Goal: Task Accomplishment & Management: Use online tool/utility

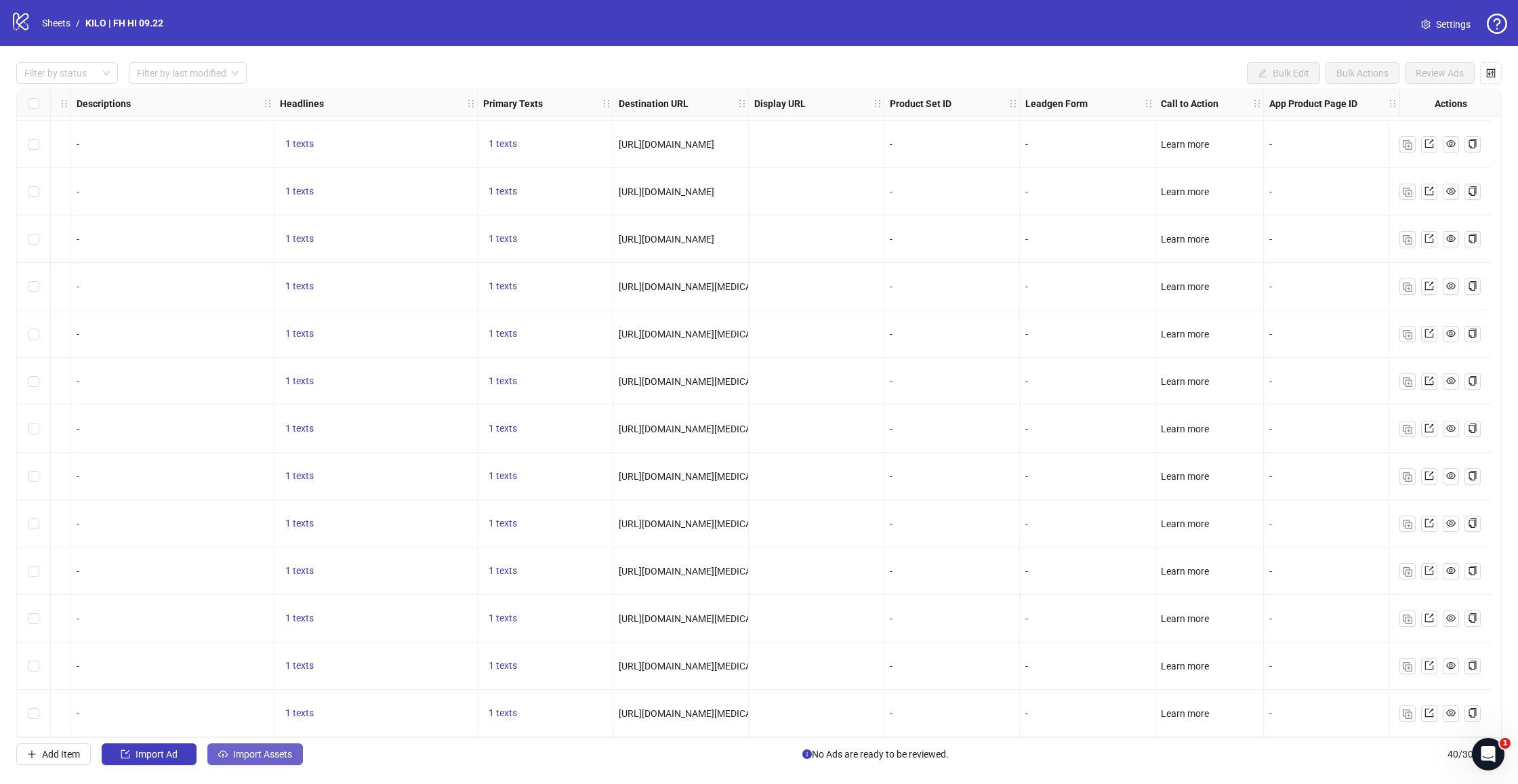
click at [262, 756] on span "Import Assets" at bounding box center [263, 753] width 59 height 11
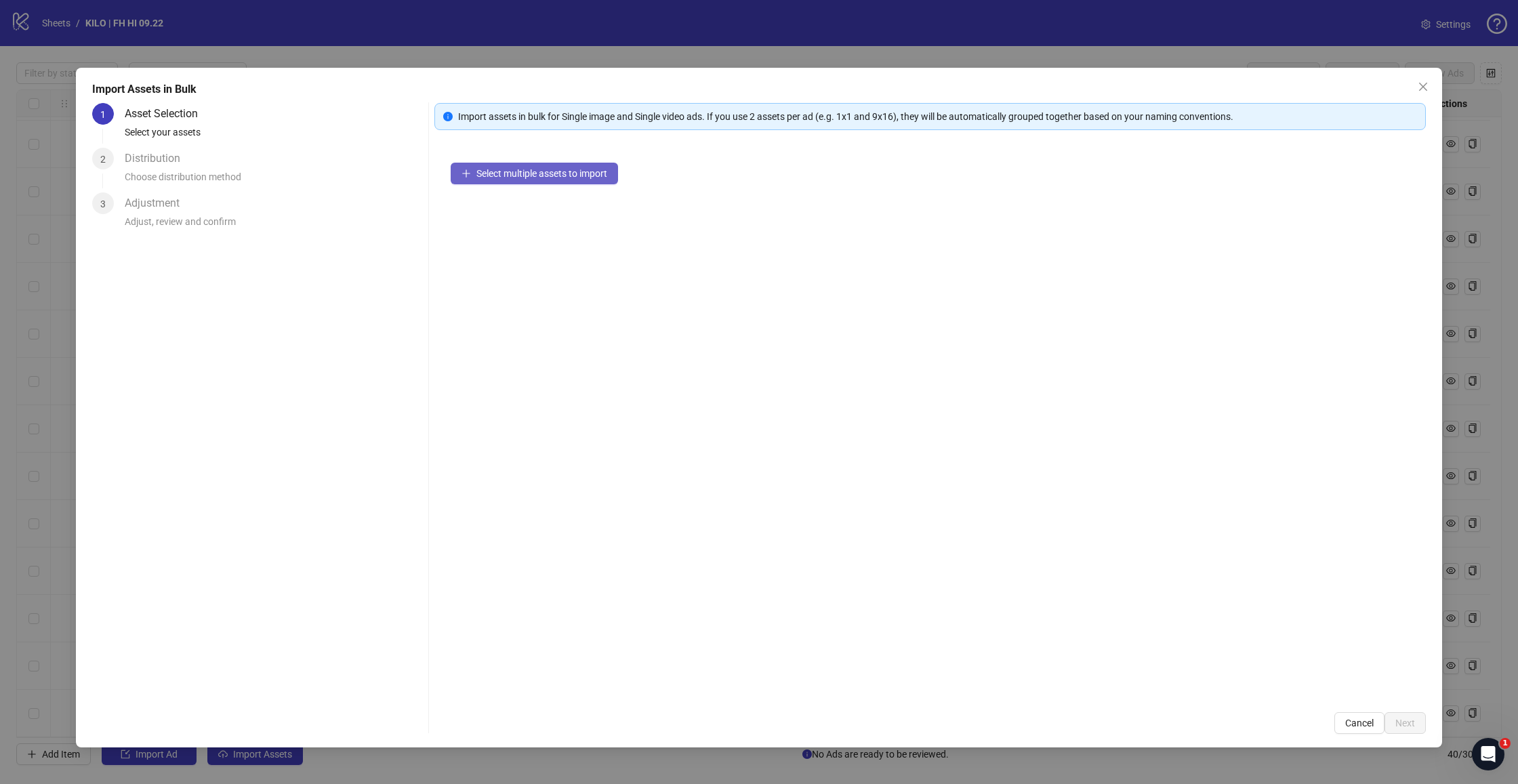
click at [549, 167] on button "Select multiple assets to import" at bounding box center [534, 173] width 168 height 22
click at [1419, 728] on button "Next" at bounding box center [1405, 723] width 41 height 22
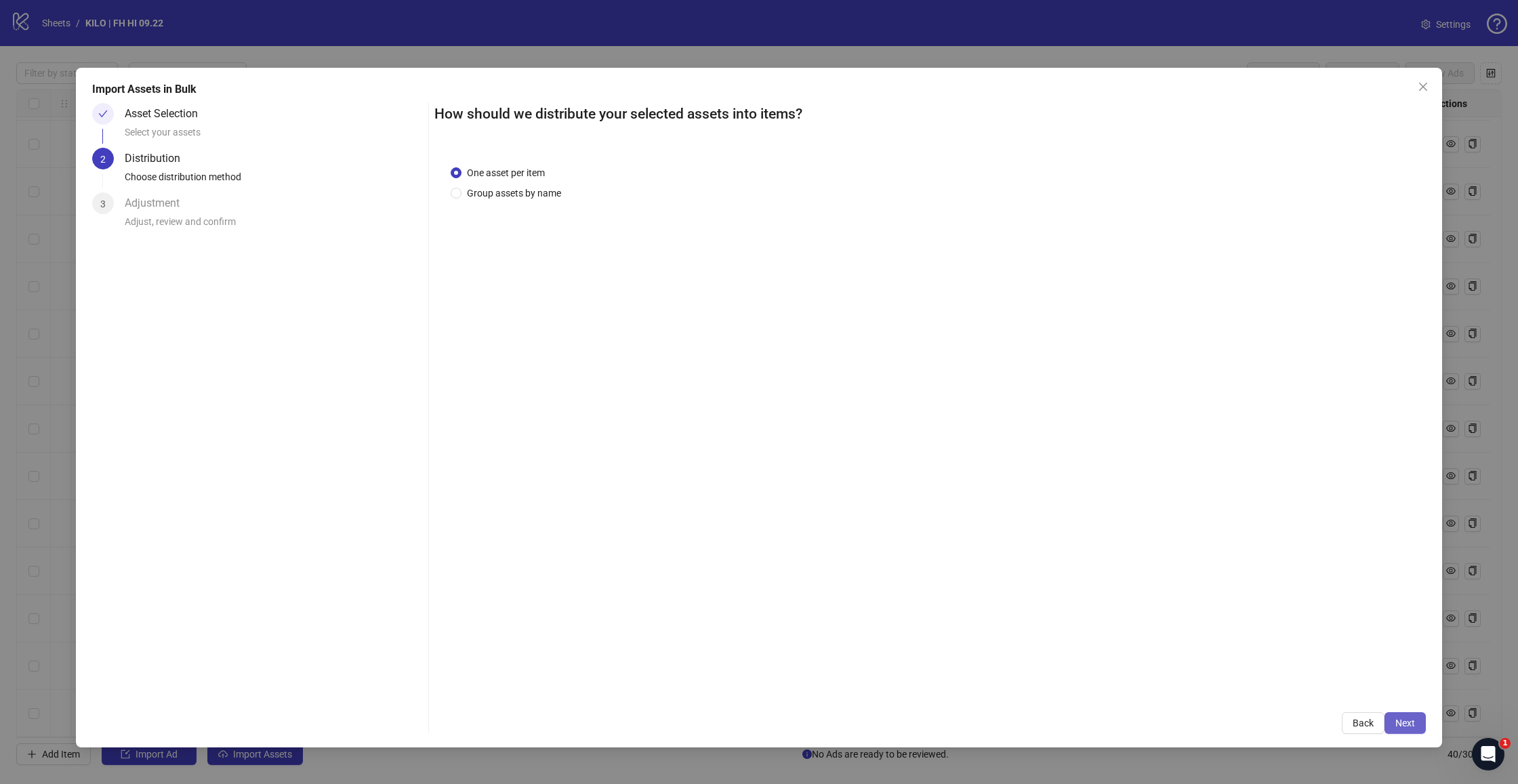
click at [1408, 724] on span "Next" at bounding box center [1405, 723] width 20 height 11
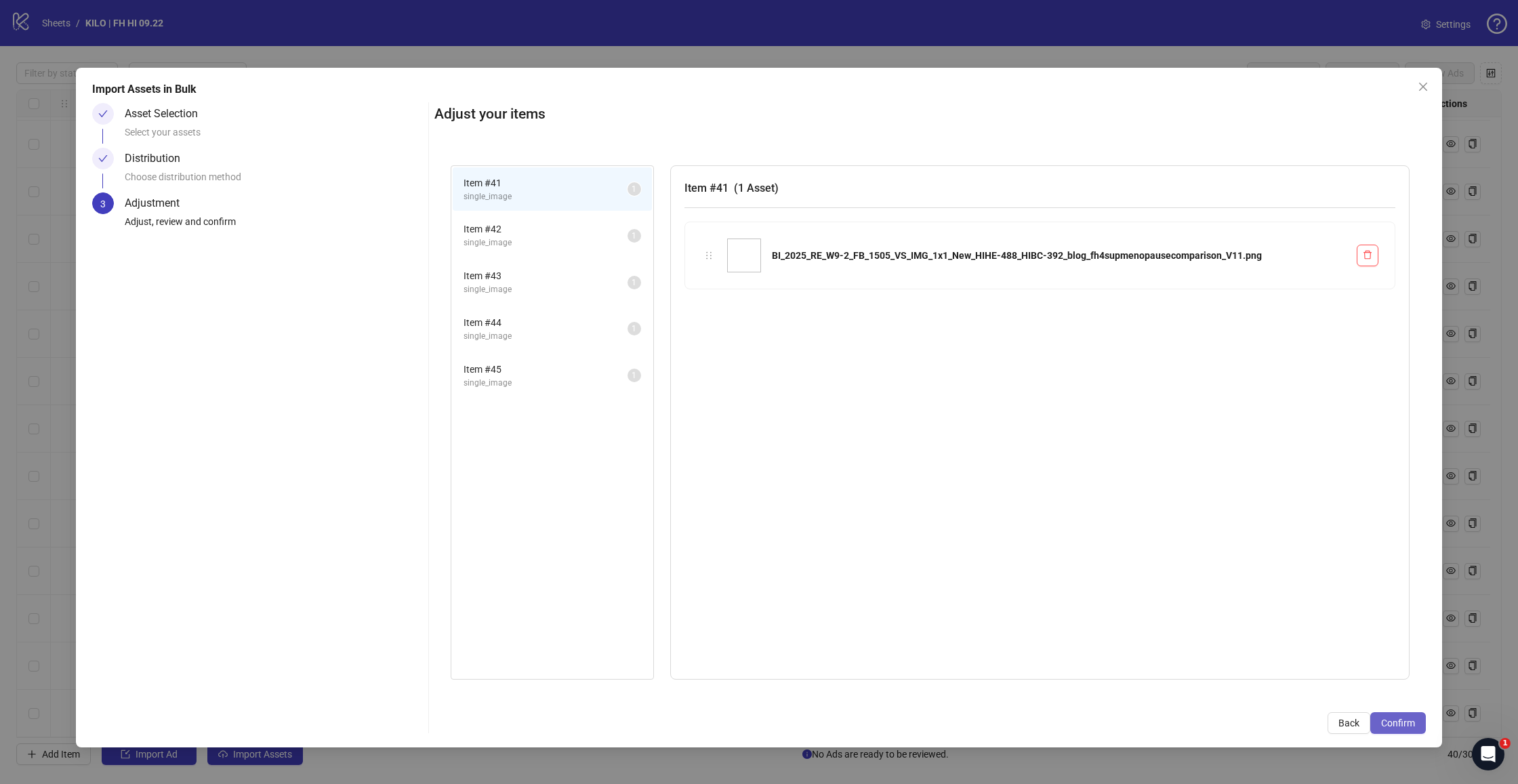
click at [1405, 726] on span "Confirm" at bounding box center [1398, 723] width 34 height 11
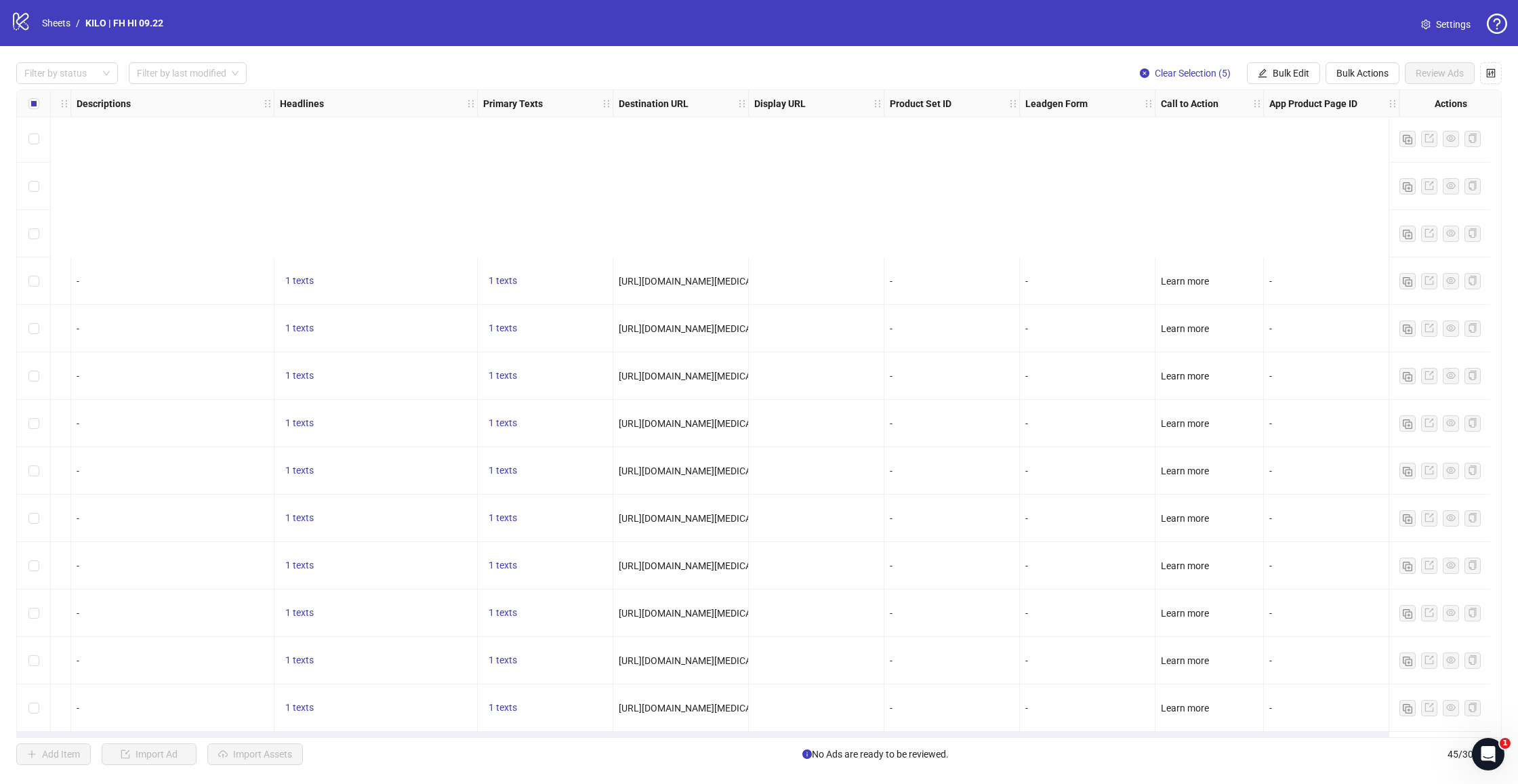
scroll to position [1519, 743]
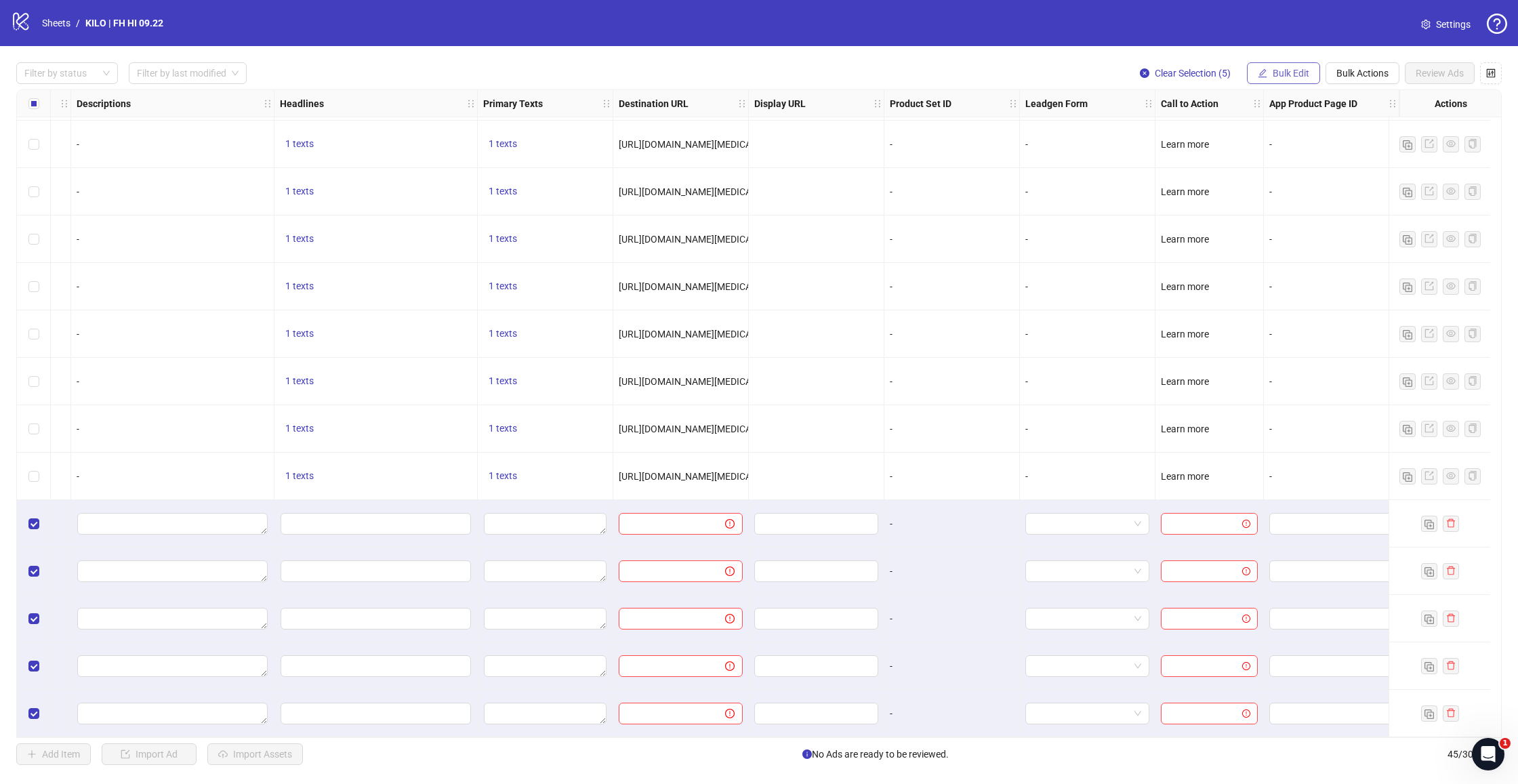
click at [1274, 67] on button "Bulk Edit" at bounding box center [1283, 73] width 73 height 22
click at [1264, 229] on span "Destination URL" at bounding box center [1296, 230] width 80 height 15
click at [1190, 137] on input "text" at bounding box center [1239, 131] width 244 height 15
paste input "**********"
type input "**********"
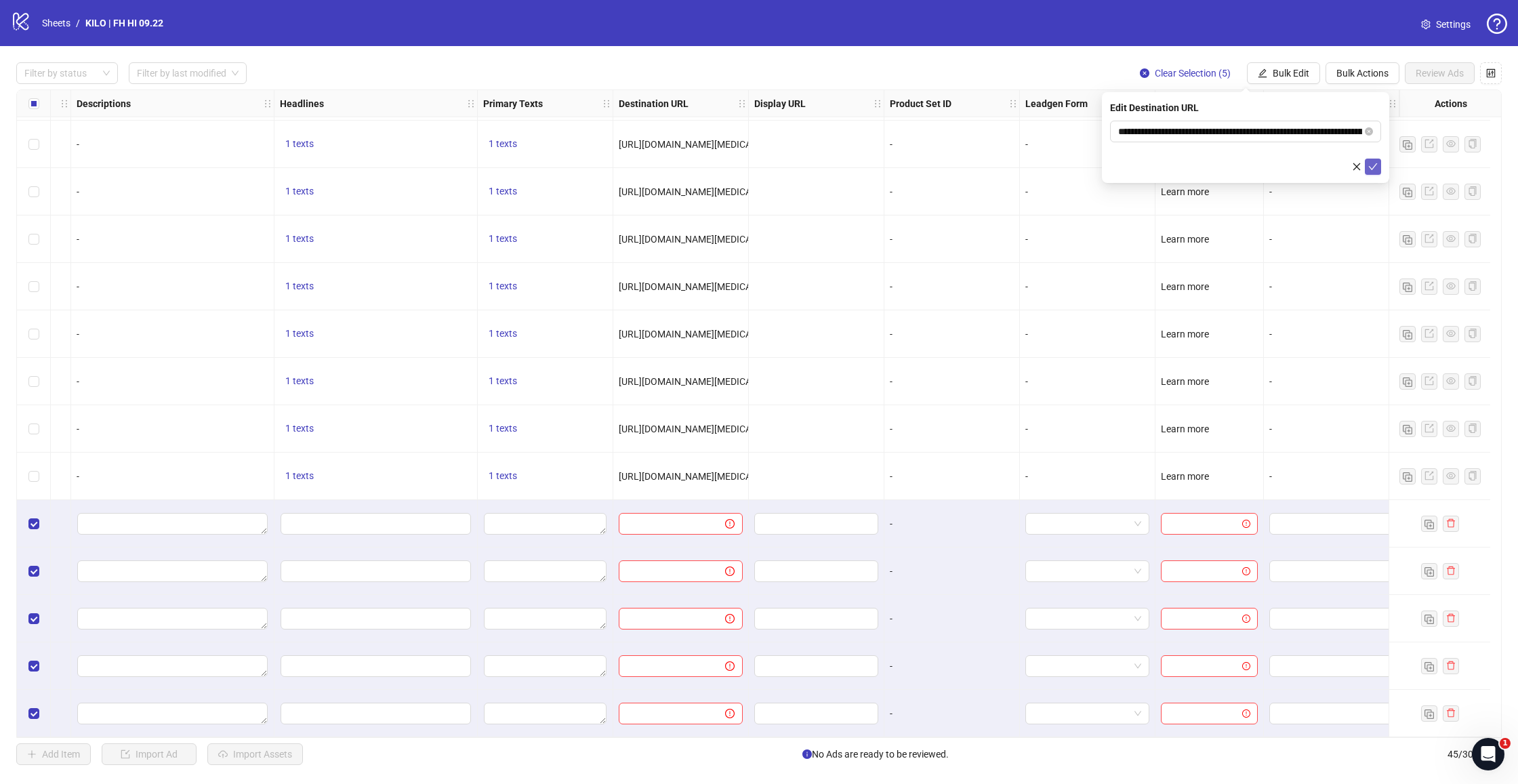
click at [1367, 171] on button "submit" at bounding box center [1372, 167] width 16 height 16
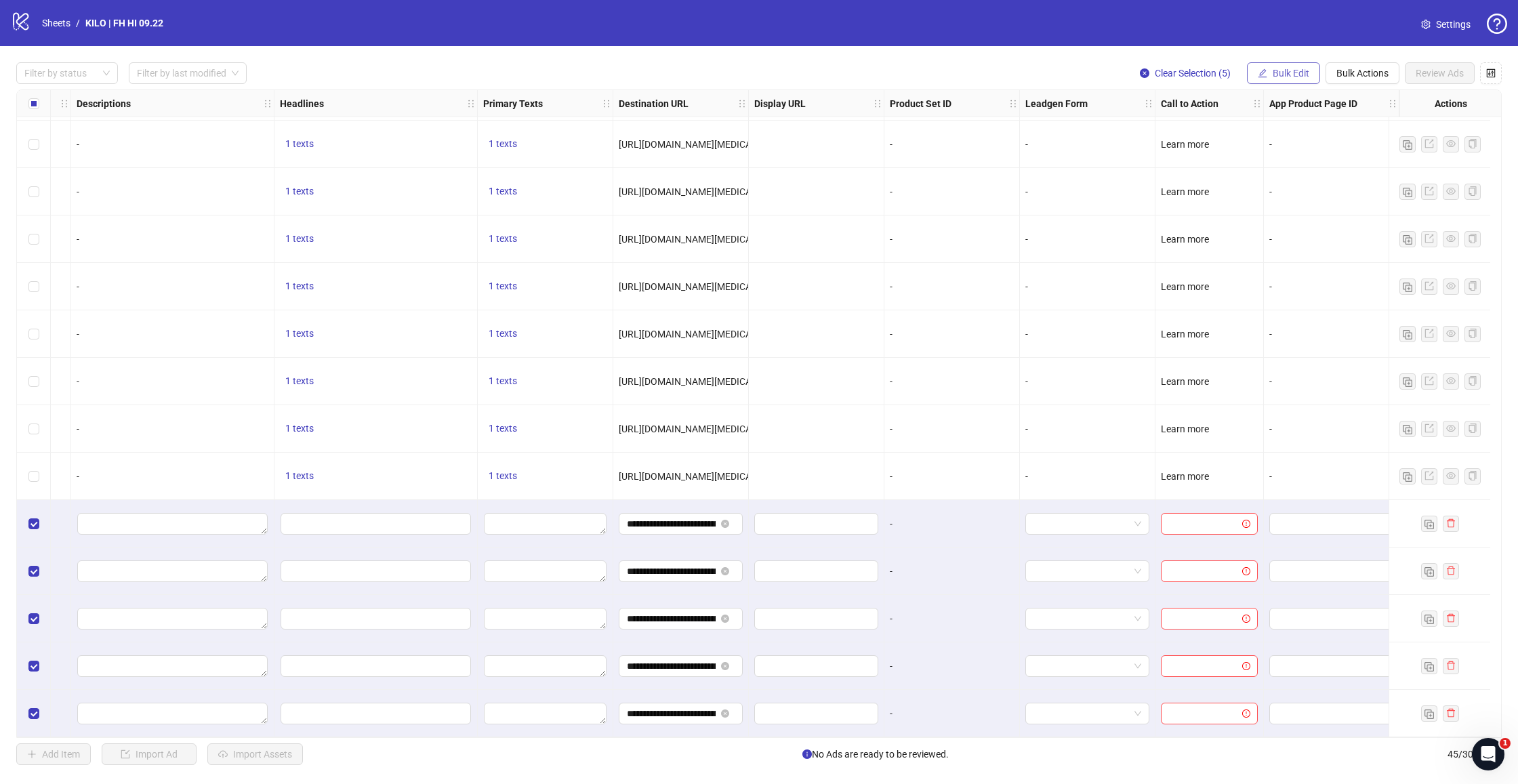
click at [1287, 76] on span "Bulk Edit" at bounding box center [1290, 73] width 37 height 11
drag, startPoint x: 1274, startPoint y: 189, endPoint x: 1262, endPoint y: 189, distance: 12.0
click at [1274, 189] on span "Headlines" at bounding box center [1296, 186] width 80 height 15
click at [1165, 158] on input "Multi-input container - paste or copy values" at bounding box center [1245, 156] width 271 height 22
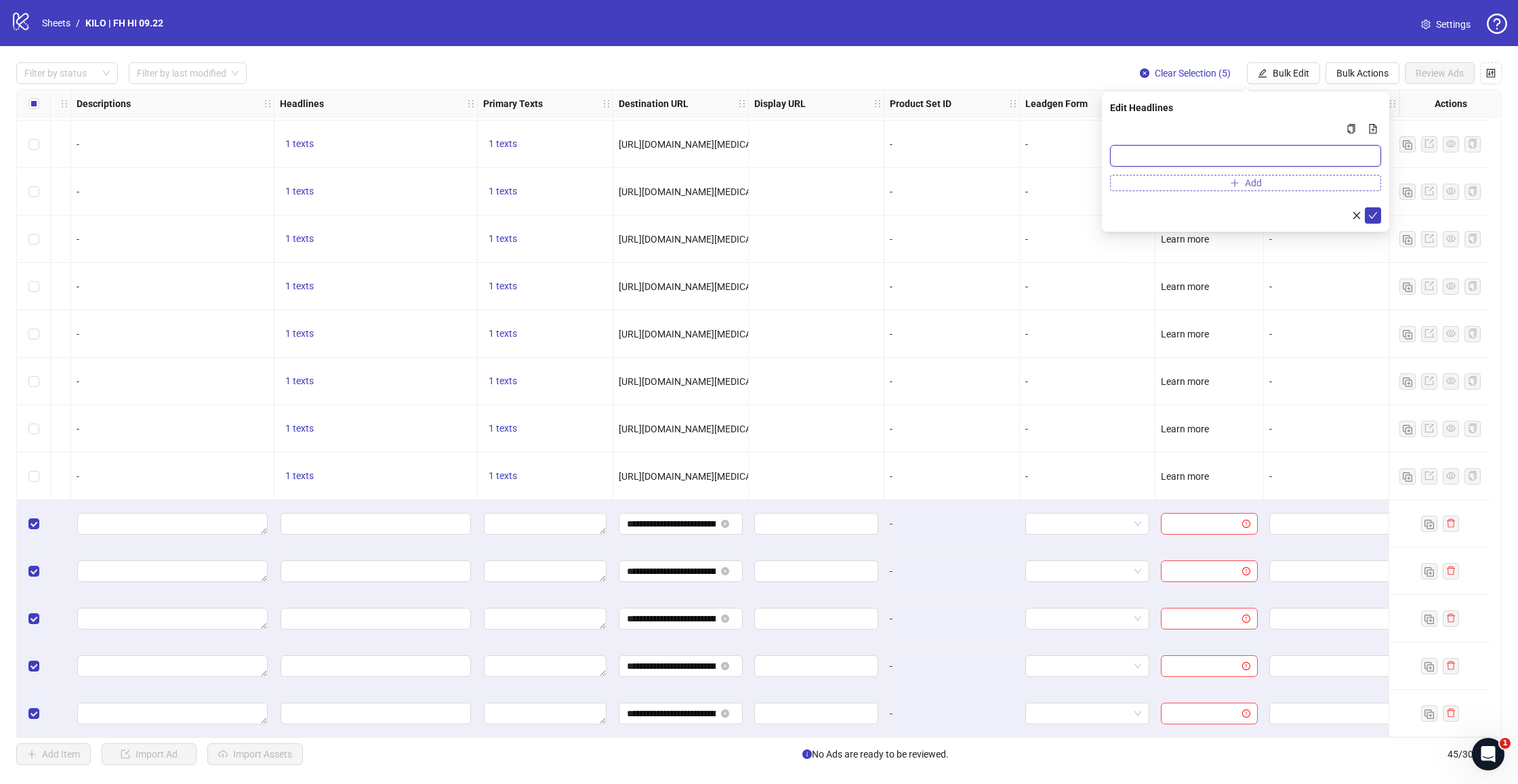
paste input "**********"
type input "**********"
click at [1372, 214] on icon "check" at bounding box center [1372, 215] width 10 height 10
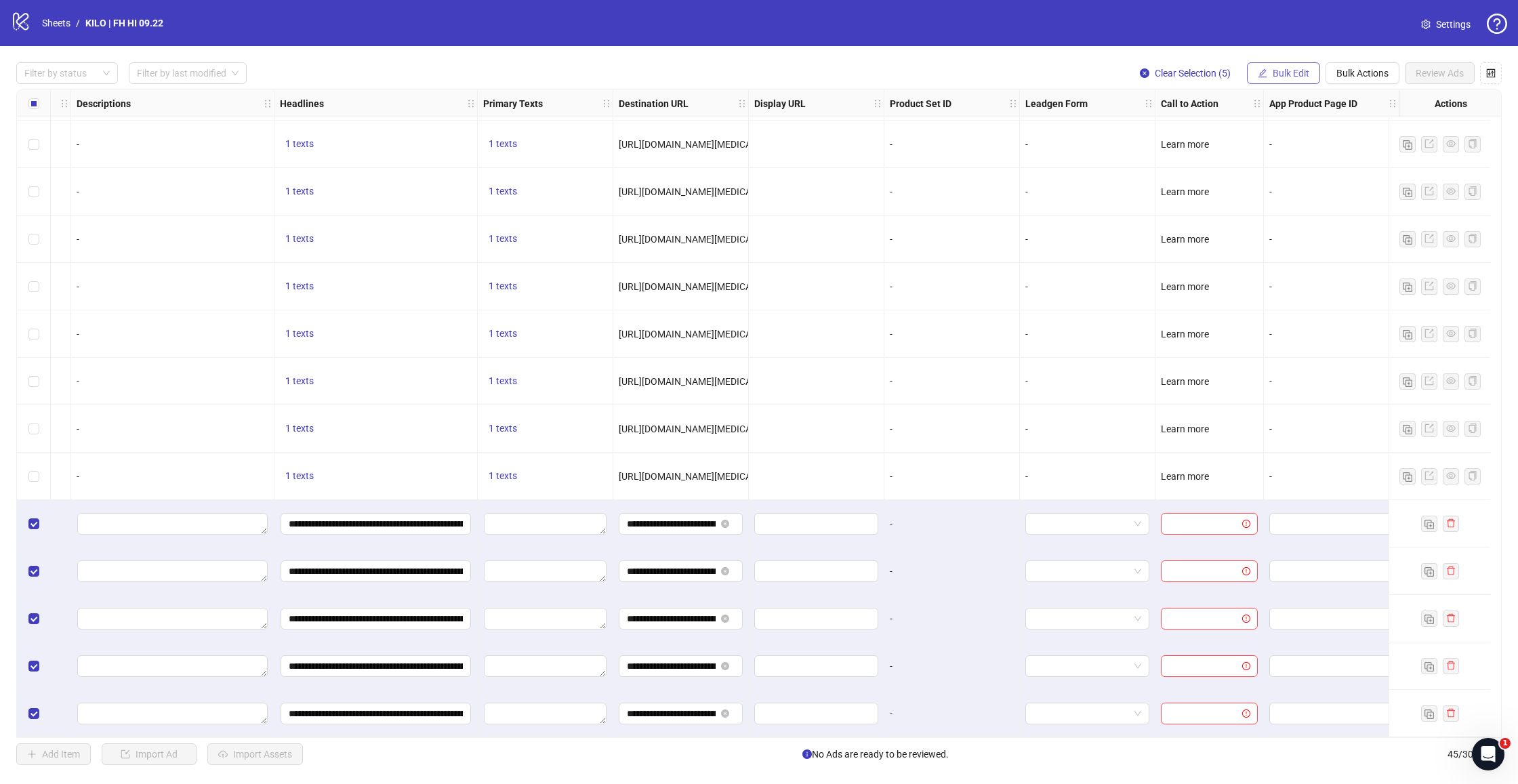
click at [1306, 78] on button "Bulk Edit" at bounding box center [1283, 73] width 73 height 22
click at [1294, 208] on span "Primary Texts" at bounding box center [1296, 208] width 80 height 15
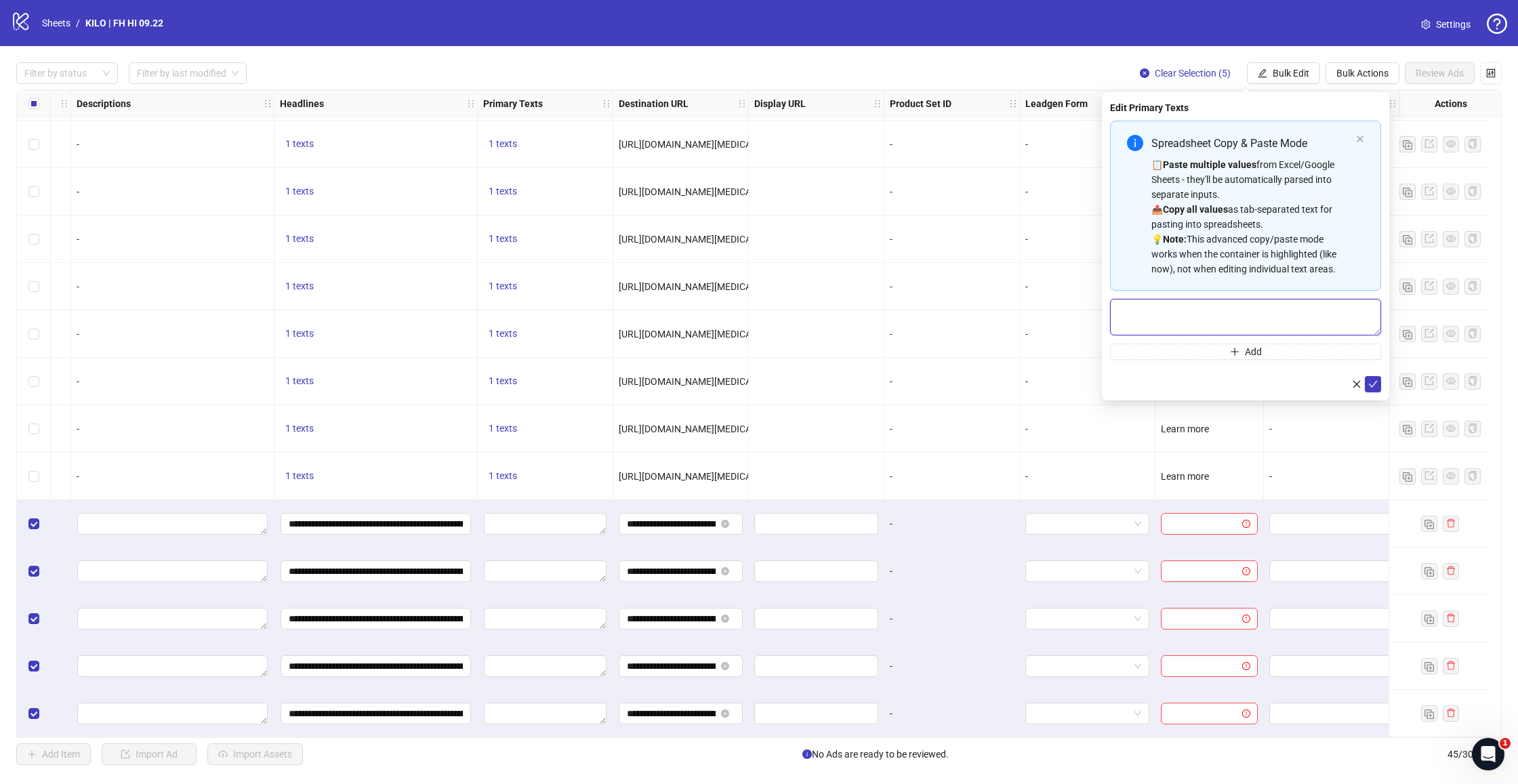
click at [1202, 313] on textarea "Multi-text input container - paste or copy values" at bounding box center [1245, 317] width 271 height 37
paste textarea "**********"
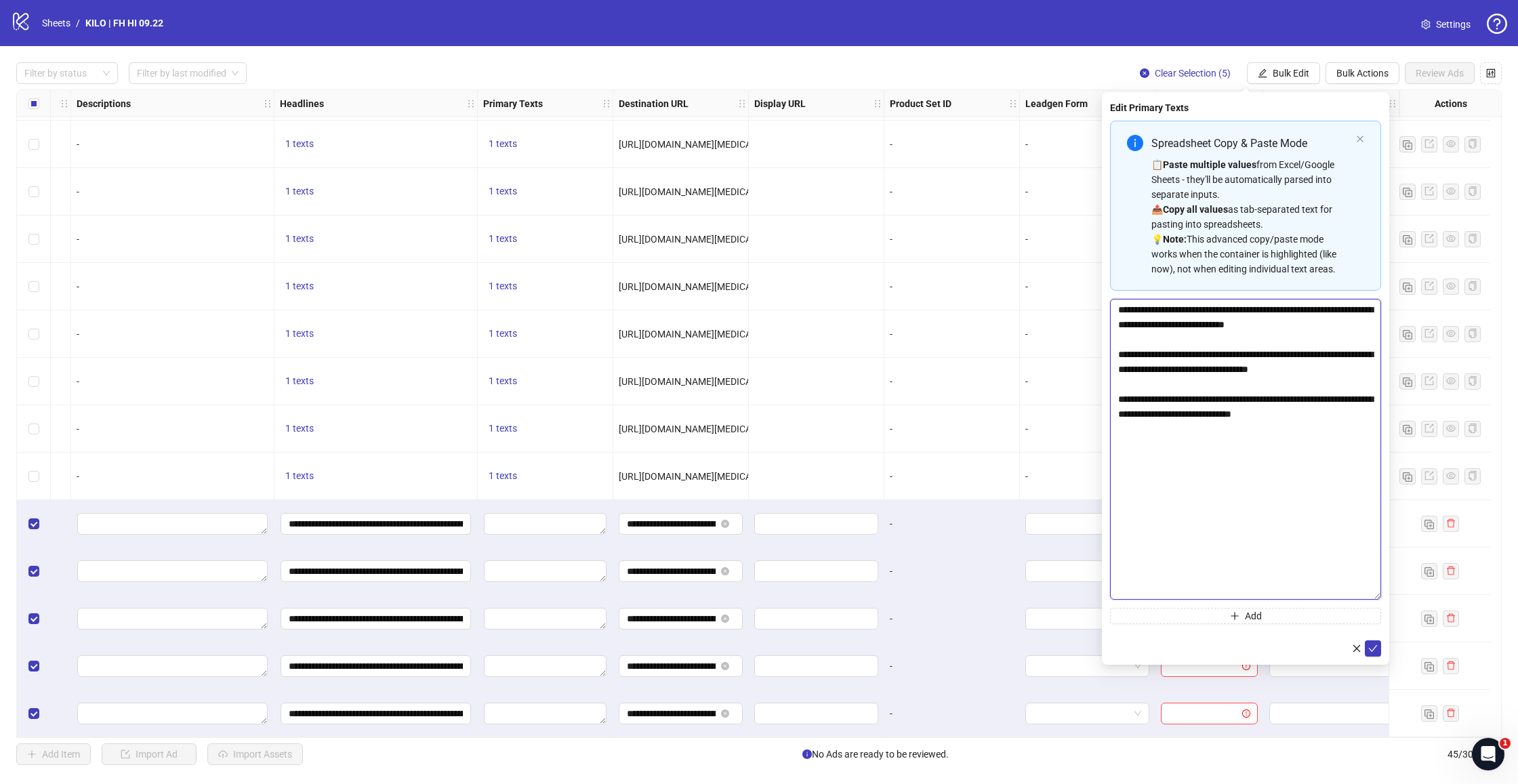
click at [1380, 598] on textarea "**********" at bounding box center [1245, 448] width 271 height 301
click at [1121, 310] on textarea "**********" at bounding box center [1245, 450] width 271 height 303
click at [1203, 372] on textarea "**********" at bounding box center [1245, 450] width 271 height 303
click at [1343, 423] on textarea "**********" at bounding box center [1245, 450] width 271 height 303
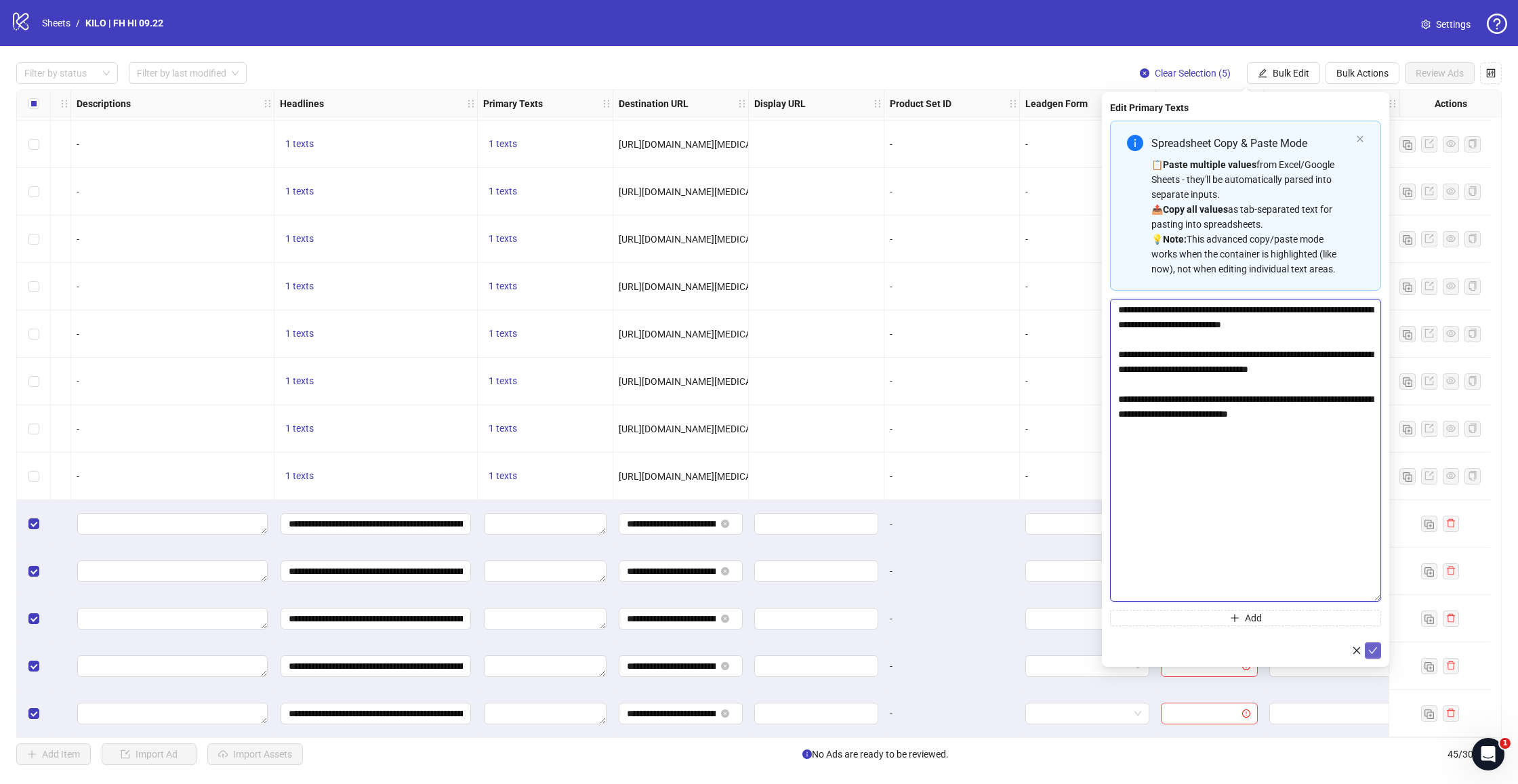
type textarea "**********"
click at [1369, 651] on icon "check" at bounding box center [1372, 650] width 10 height 10
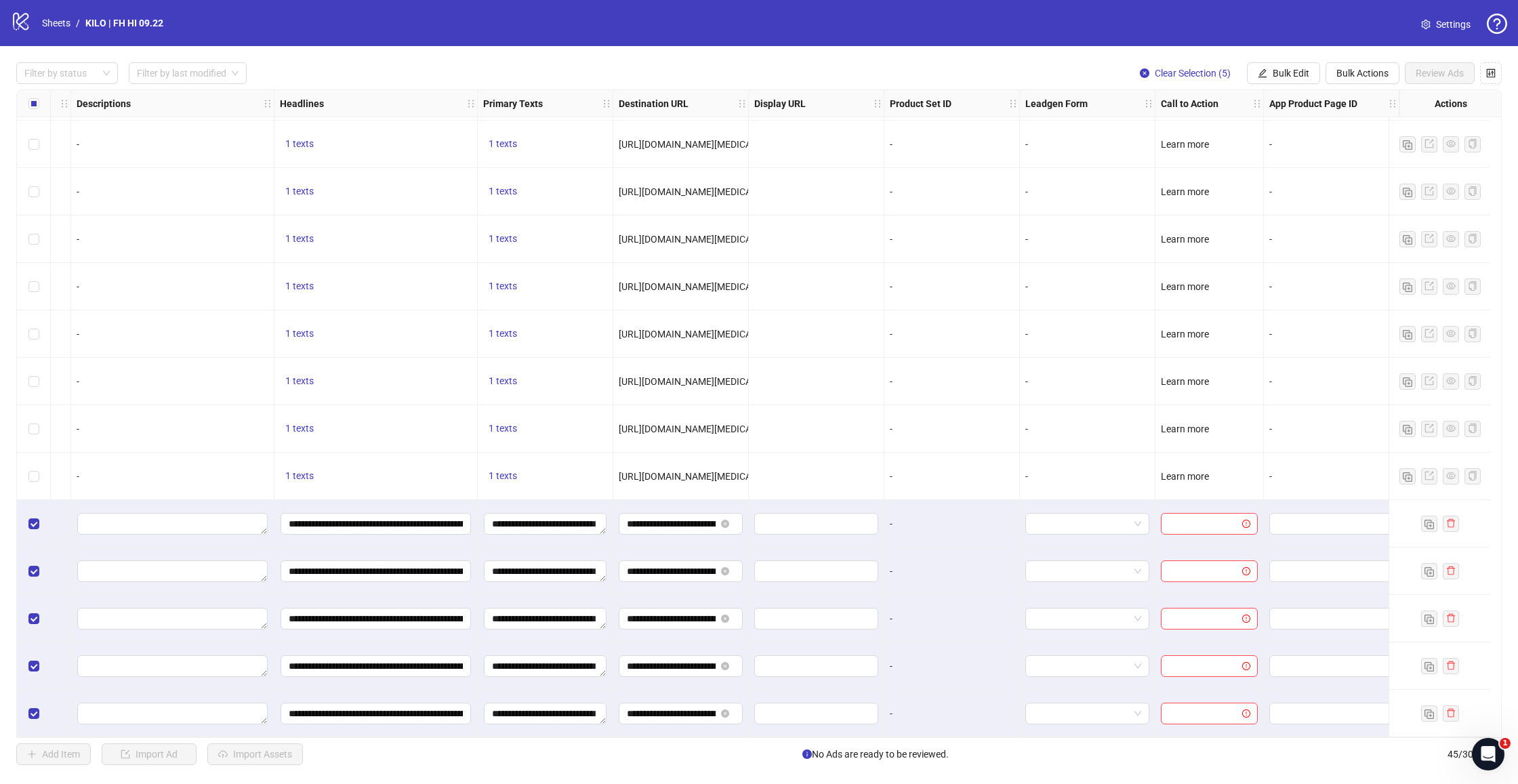
scroll to position [0, 0]
click at [1303, 68] on span "Bulk Edit" at bounding box center [1290, 73] width 37 height 11
click at [1305, 291] on span "Call to Action" at bounding box center [1296, 295] width 80 height 15
click at [1162, 139] on input "search" at bounding box center [1239, 132] width 243 height 20
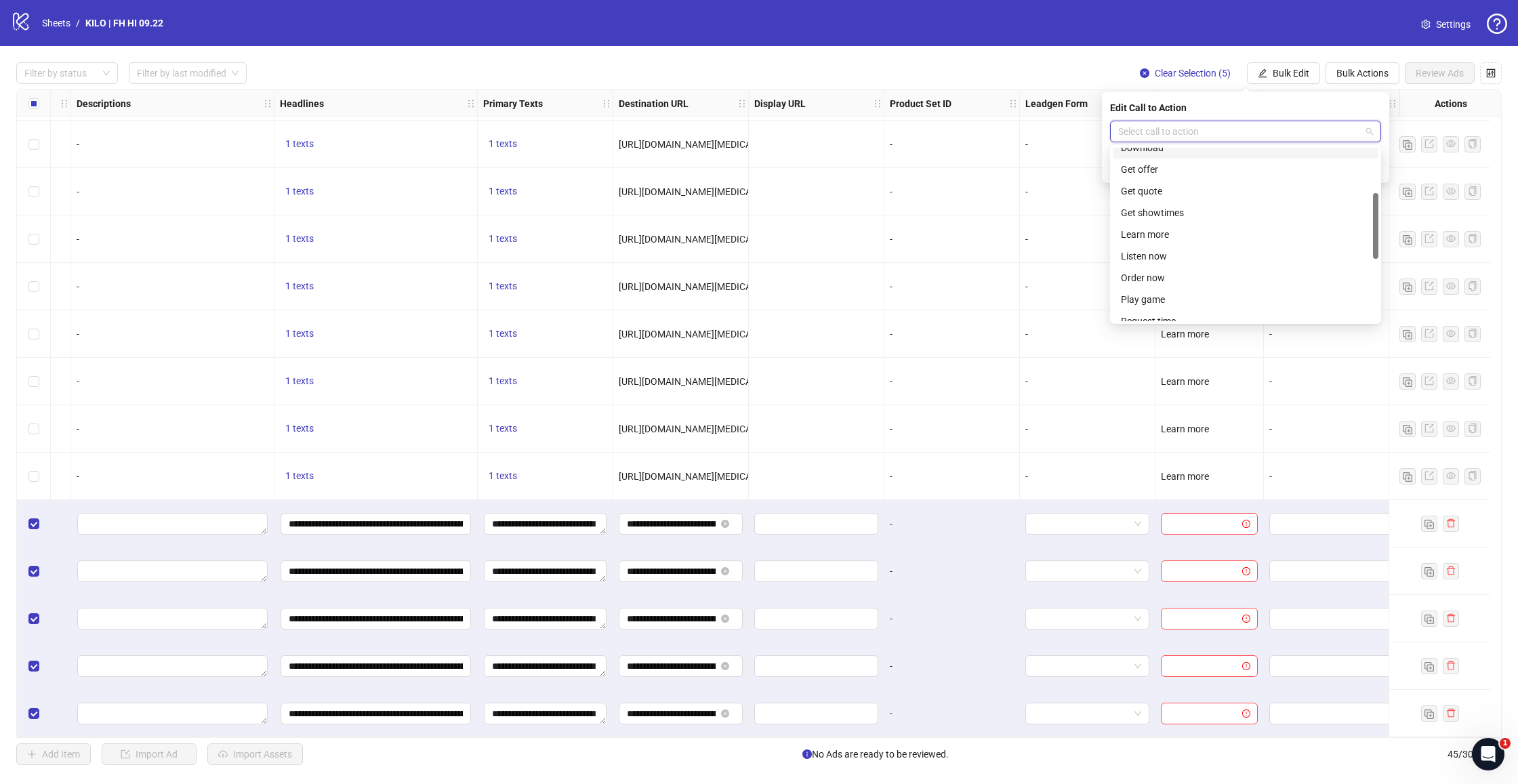
scroll to position [133, 0]
click at [1163, 221] on div "Learn more" at bounding box center [1245, 221] width 249 height 15
click at [1375, 167] on icon "check" at bounding box center [1372, 166] width 10 height 10
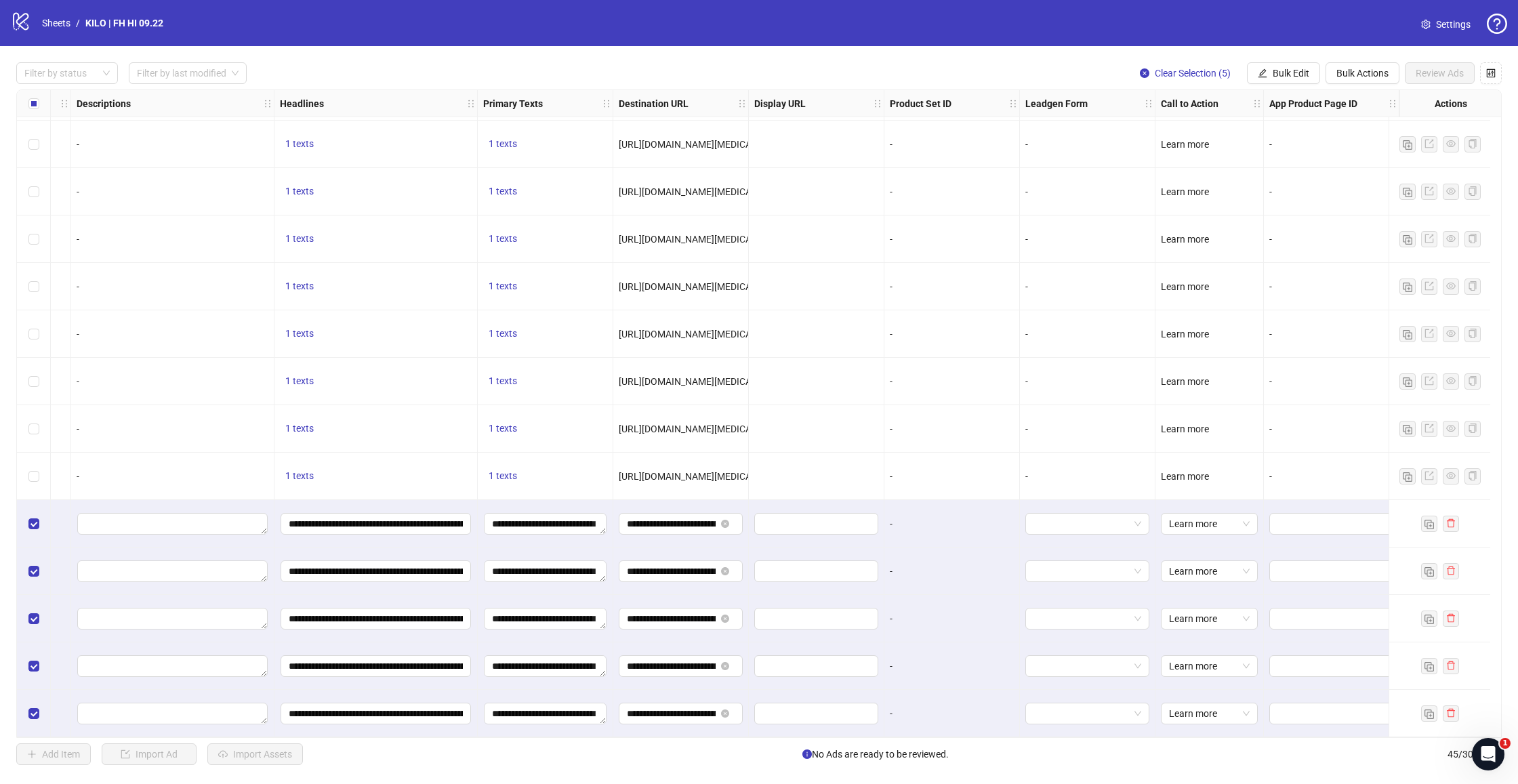
scroll to position [0, 0]
click at [1295, 72] on span "Bulk Edit" at bounding box center [1290, 73] width 37 height 11
click at [1290, 144] on span "Campaign & Ad Set" at bounding box center [1296, 143] width 80 height 15
drag, startPoint x: 1199, startPoint y: 131, endPoint x: 1196, endPoint y: 140, distance: 9.5
click at [1199, 131] on input "search" at bounding box center [1239, 132] width 243 height 20
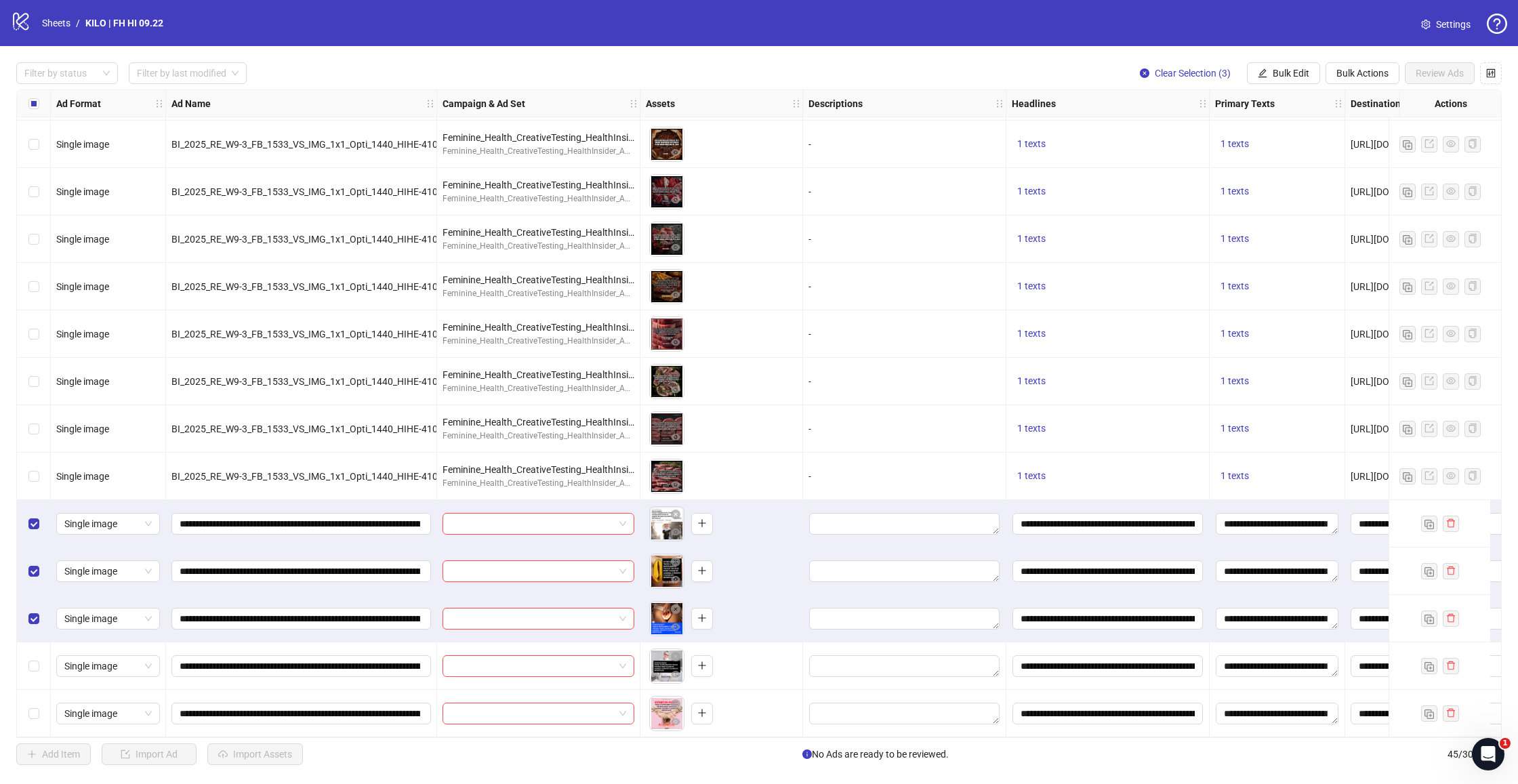
click at [34, 651] on div "Select row 44" at bounding box center [34, 666] width 34 height 48
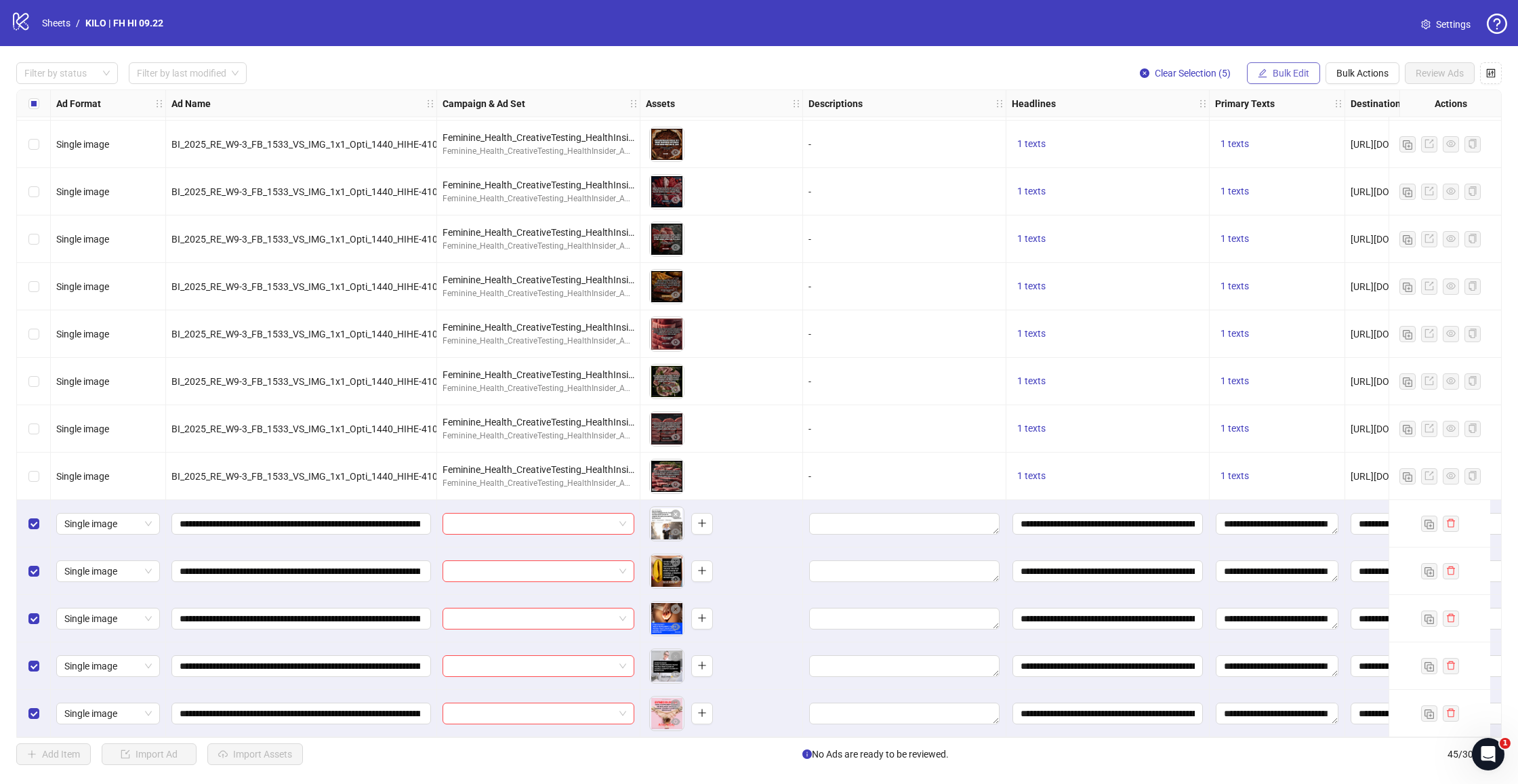
click at [1304, 70] on span "Bulk Edit" at bounding box center [1290, 73] width 37 height 11
click at [1274, 143] on span "Campaign & Ad Set" at bounding box center [1296, 143] width 80 height 15
drag, startPoint x: 1184, startPoint y: 135, endPoint x: 1168, endPoint y: 165, distance: 34.0
click at [1184, 135] on input "search" at bounding box center [1239, 132] width 243 height 20
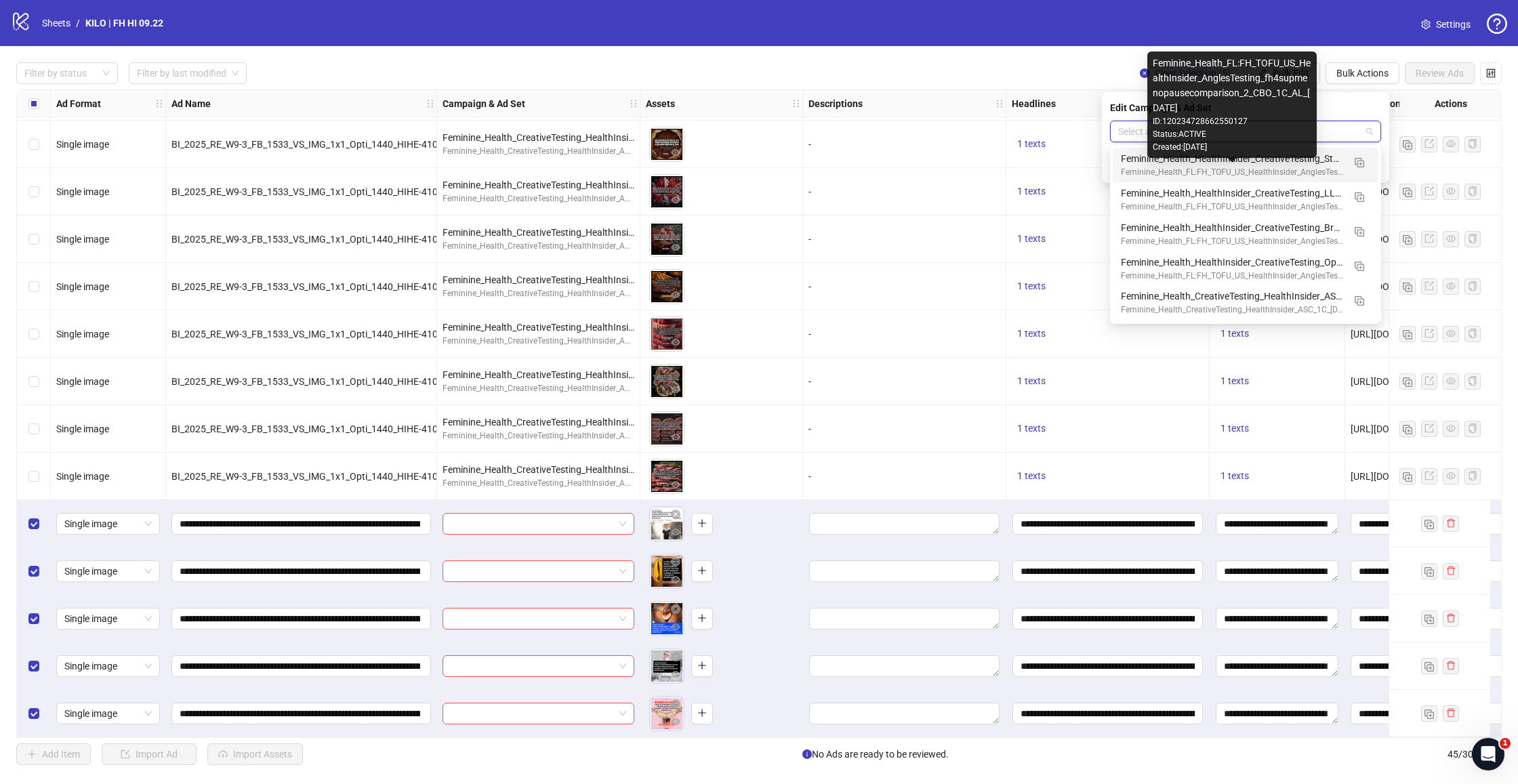
click at [1168, 167] on div "Feminine_Health_FL:FH_TOFU_US_HealthInsider_AnglesTesting_fh4supmenopausecompar…" at bounding box center [1232, 173] width 222 height 13
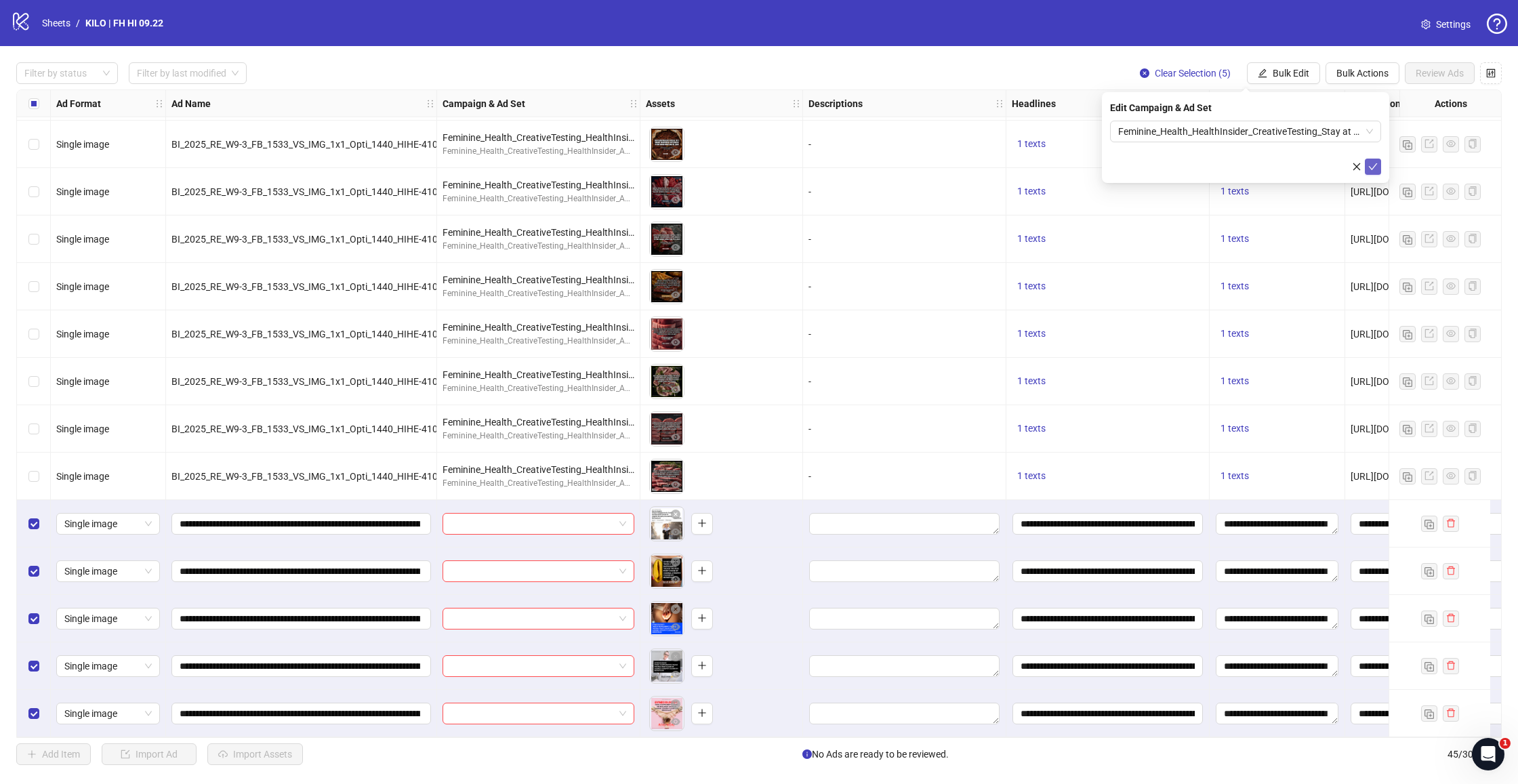
click at [1372, 173] on button "submit" at bounding box center [1372, 167] width 16 height 16
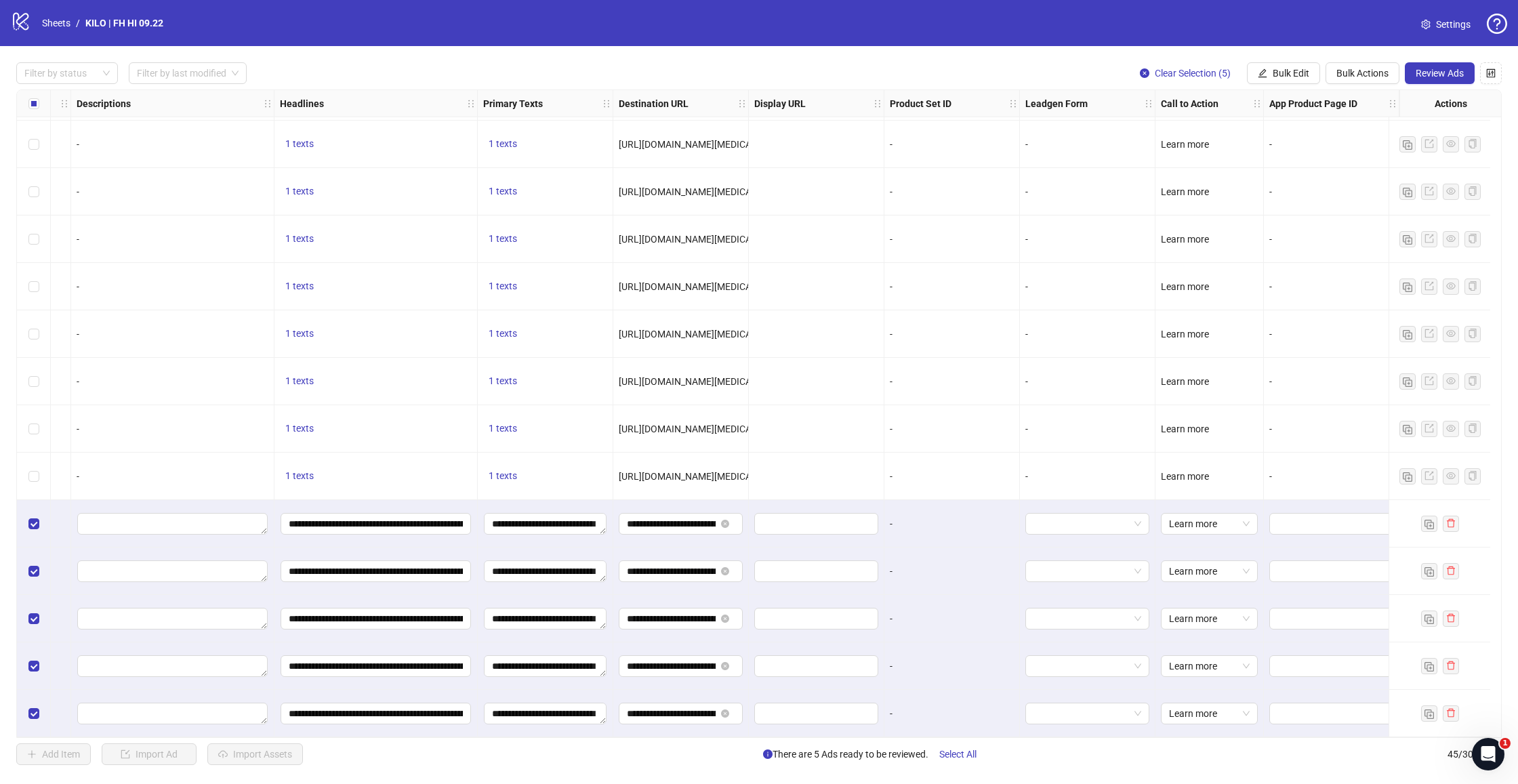
scroll to position [1519, 743]
click at [1436, 68] on span "Review Ads" at bounding box center [1440, 73] width 48 height 11
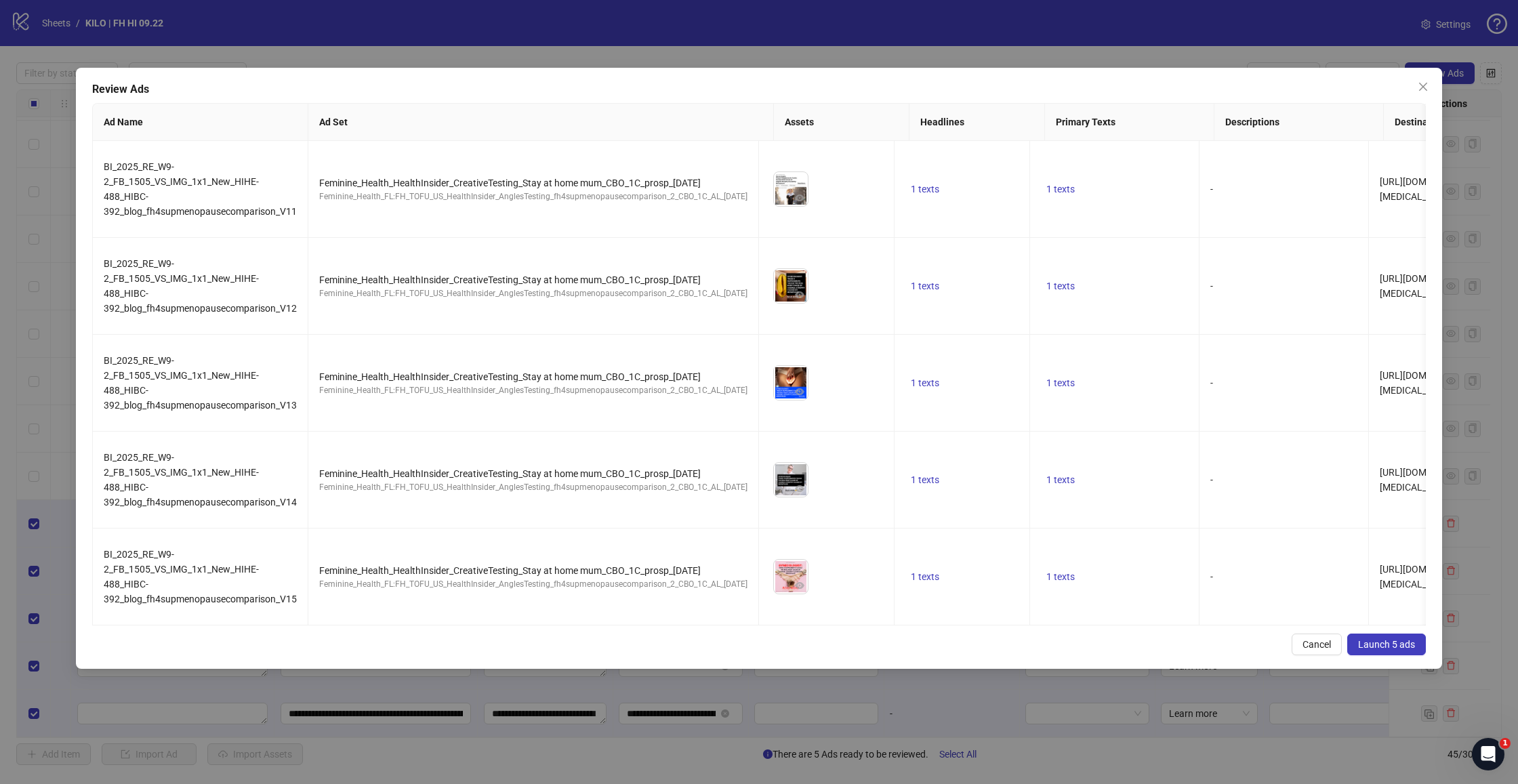
click at [1372, 645] on span "Launch 5 ads" at bounding box center [1386, 644] width 57 height 11
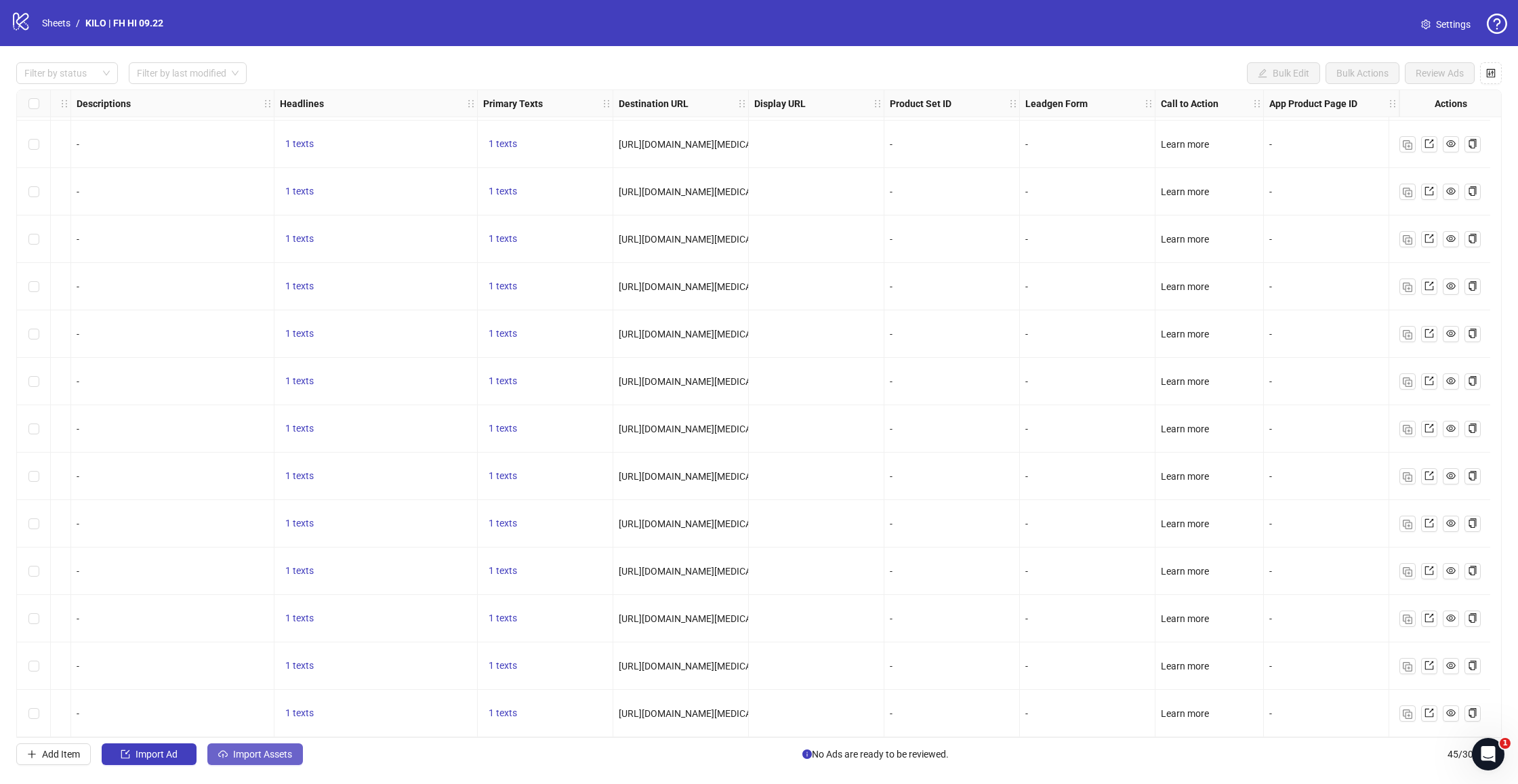
click at [271, 754] on span "Import Assets" at bounding box center [263, 753] width 59 height 11
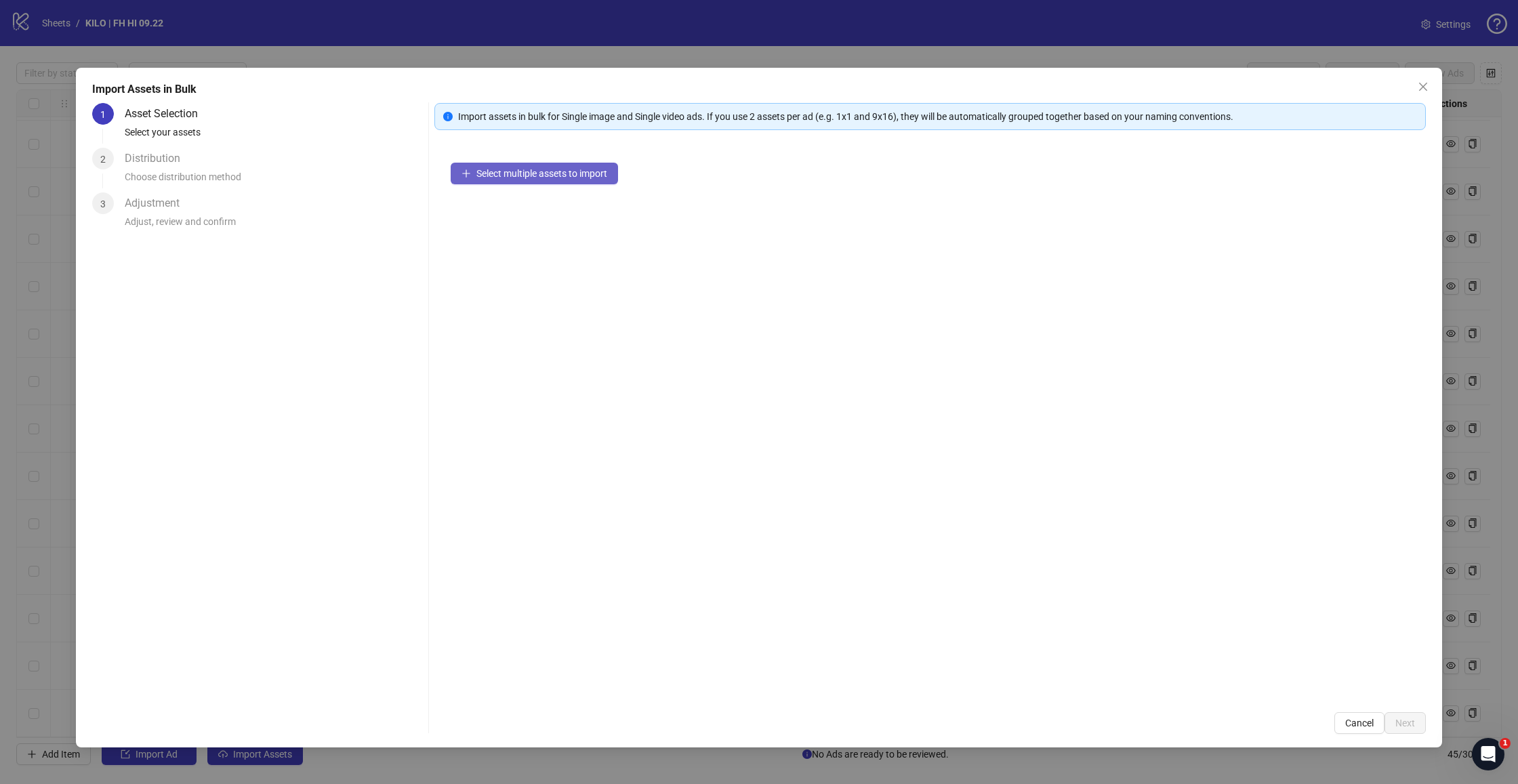
click at [537, 173] on span "Select multiple assets to import" at bounding box center [541, 173] width 131 height 11
click at [1410, 720] on span "Next" at bounding box center [1405, 723] width 20 height 11
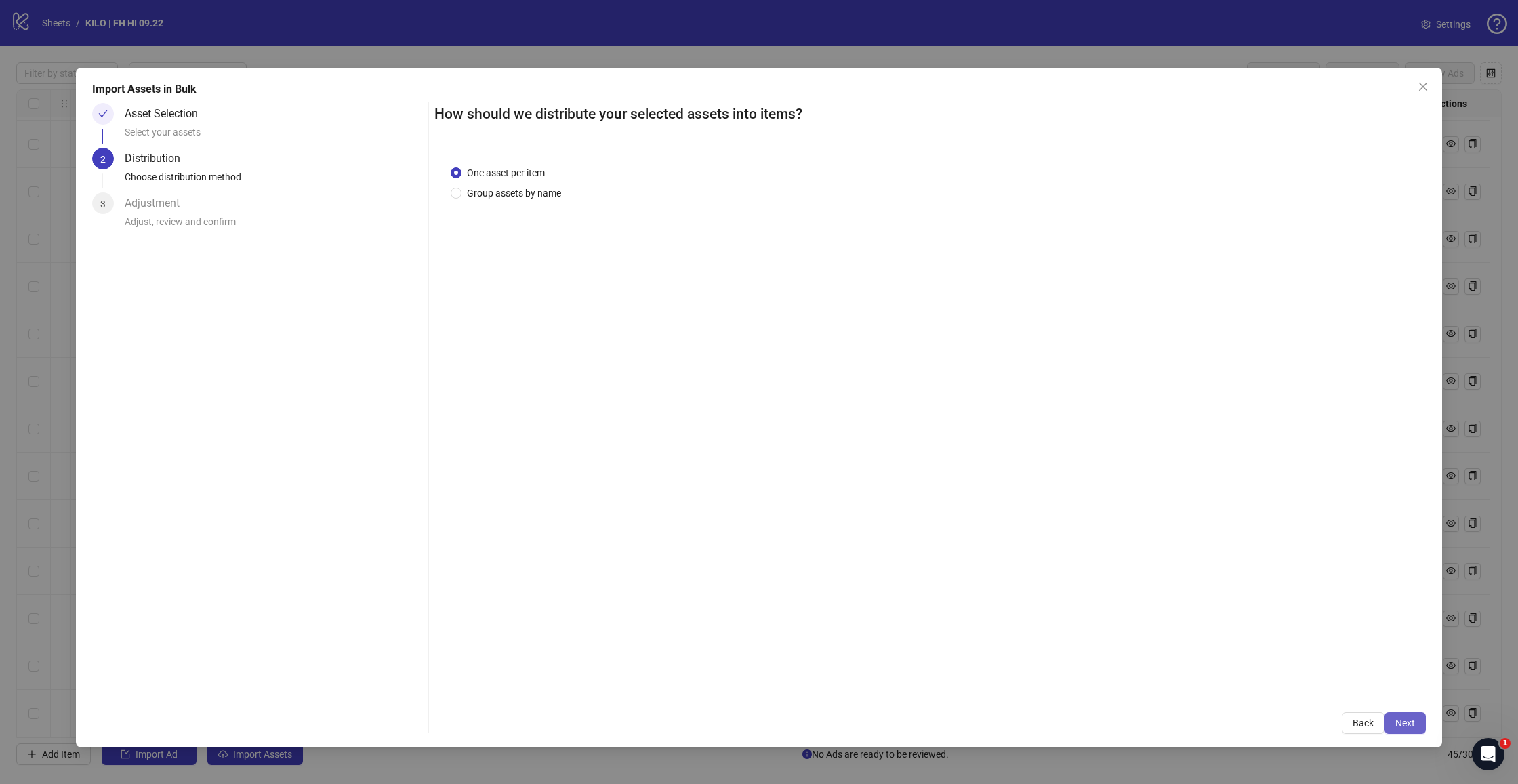
click at [1399, 725] on span "Next" at bounding box center [1405, 723] width 20 height 11
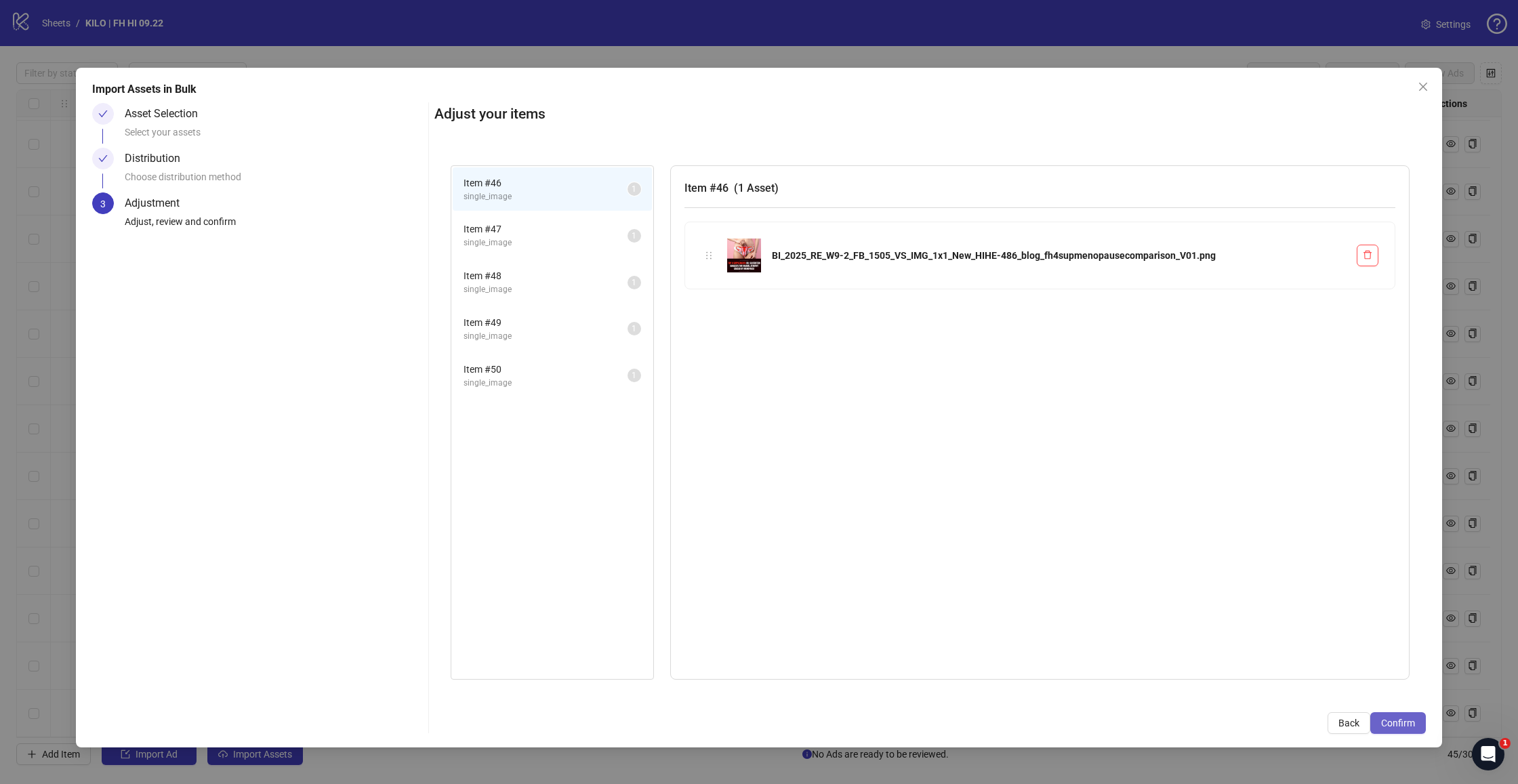
click at [1406, 725] on span "Confirm" at bounding box center [1398, 723] width 34 height 11
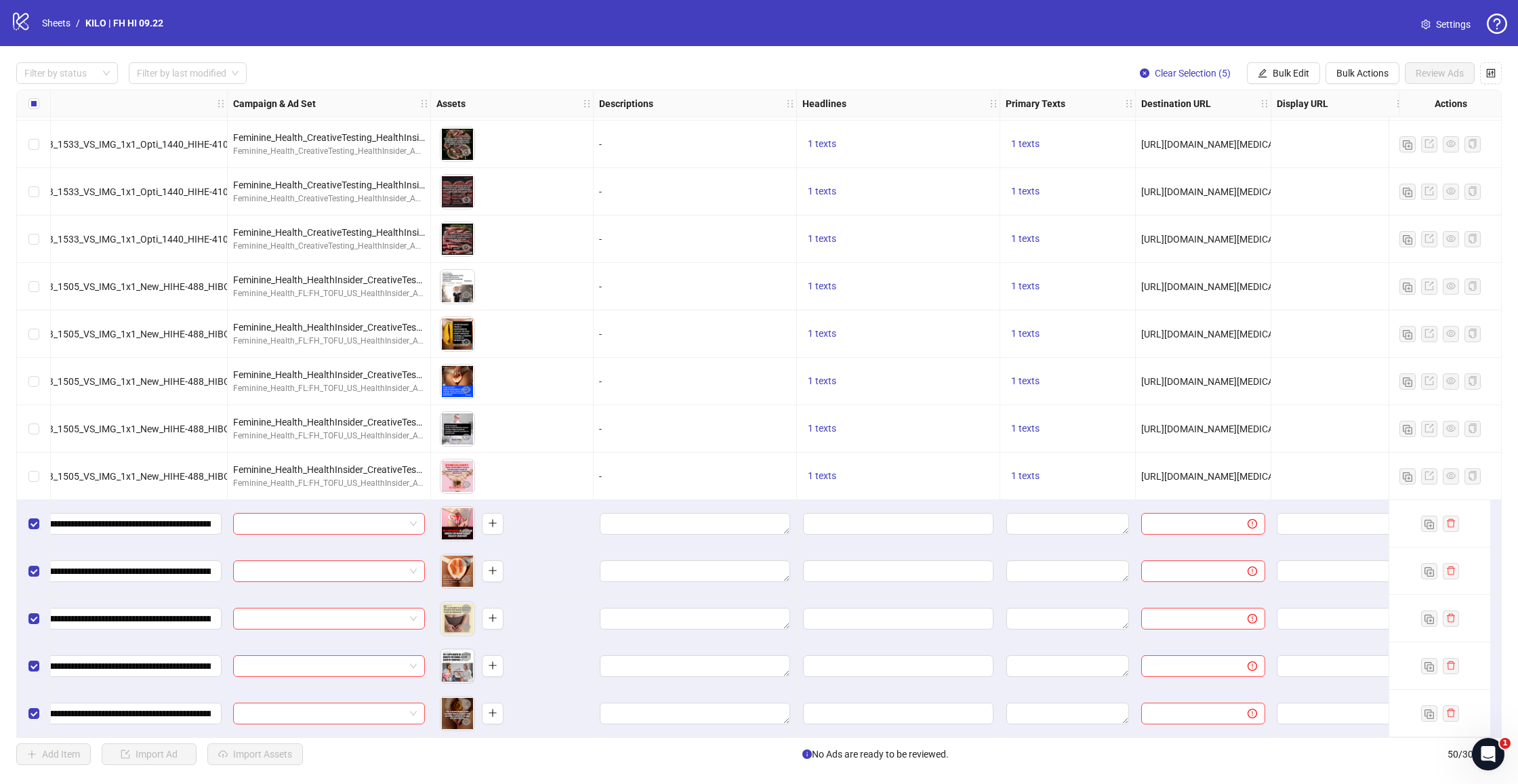
scroll to position [1755, 206]
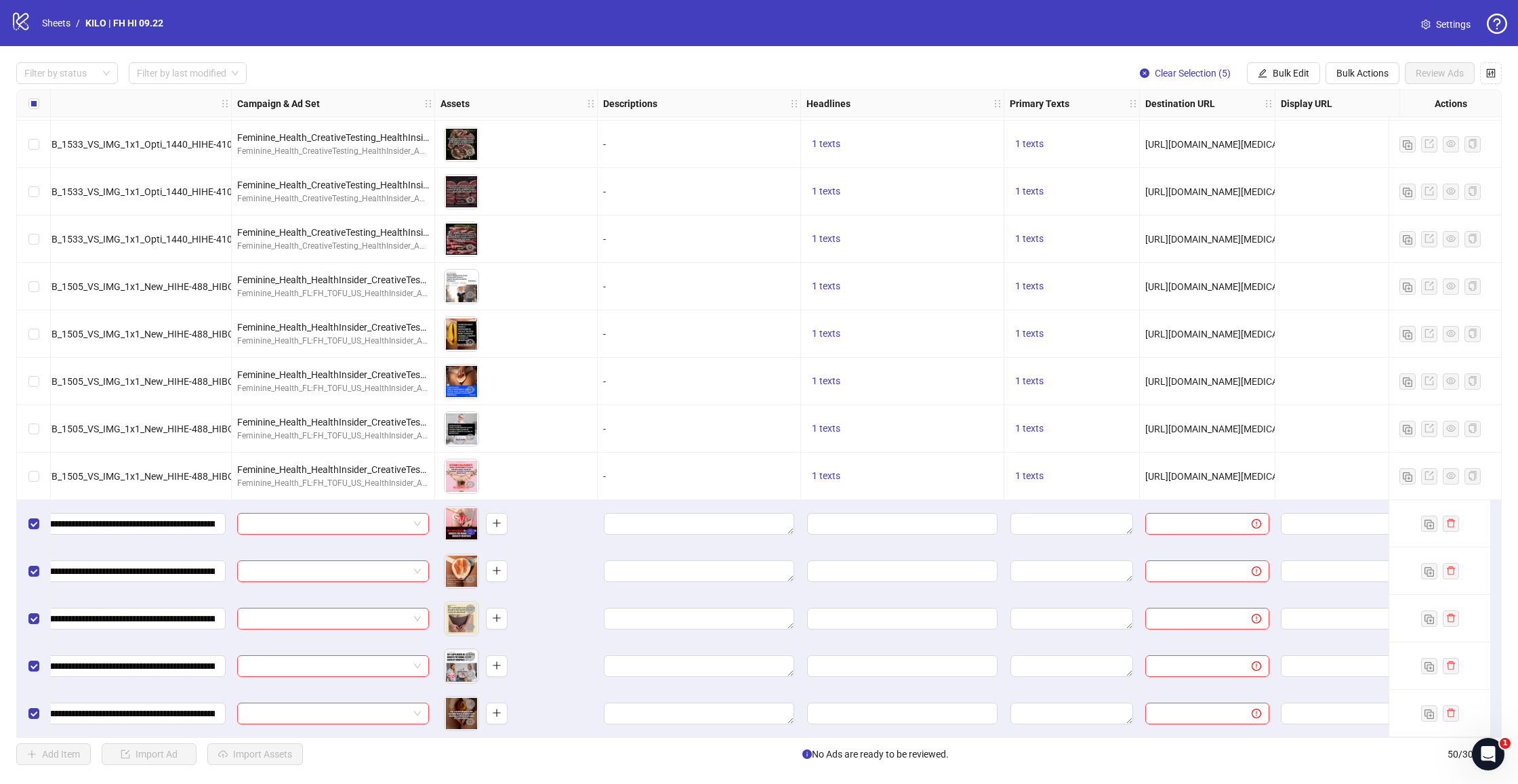
click at [464, 527] on button "button" at bounding box center [470, 532] width 16 height 16
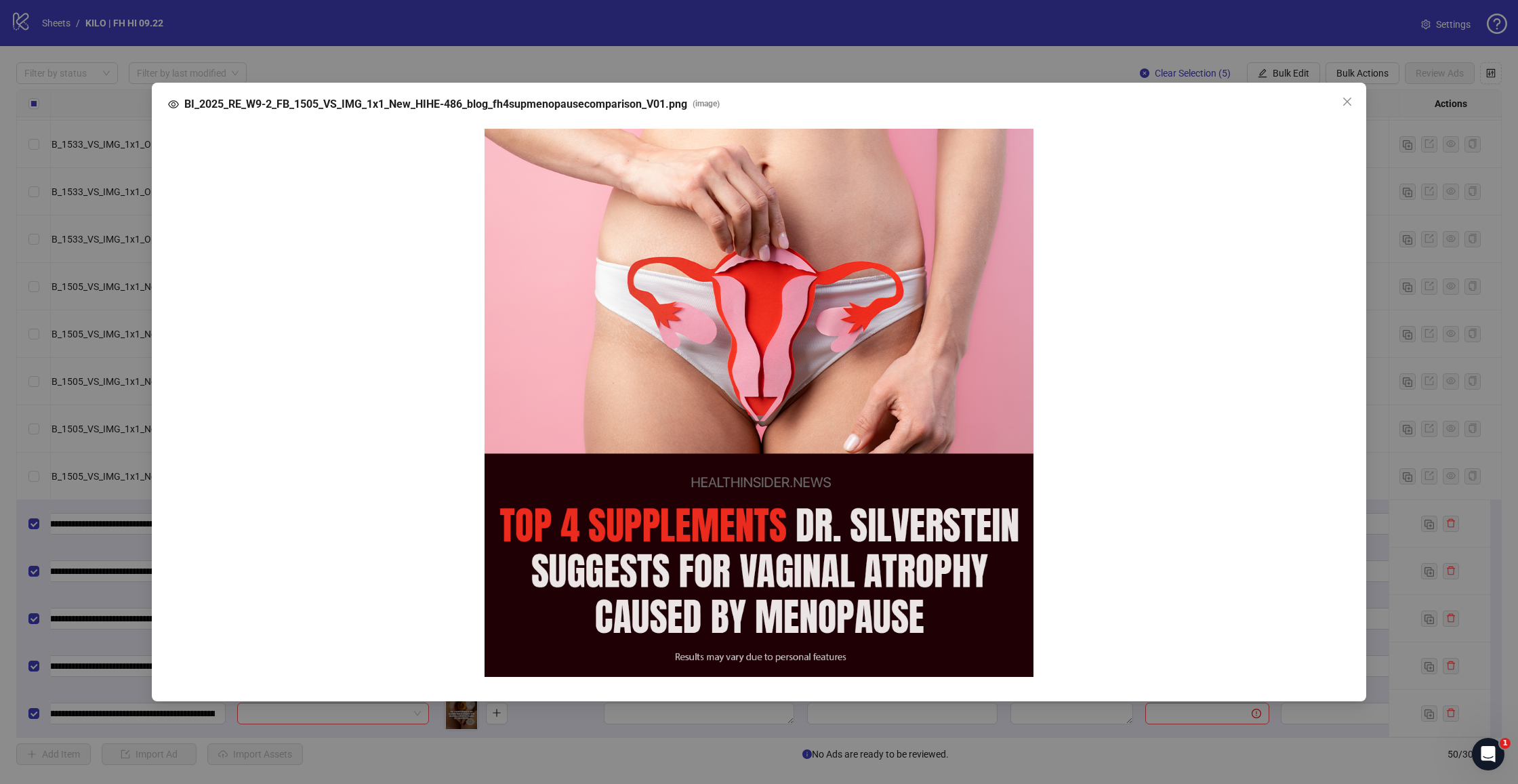
click at [1407, 319] on div "BI_2025_RE_W9-2_FB_1505_VS_IMG_1x1_New_HIHE-486_blog_fh4supmenopausecomparison_…" at bounding box center [759, 392] width 1518 height 784
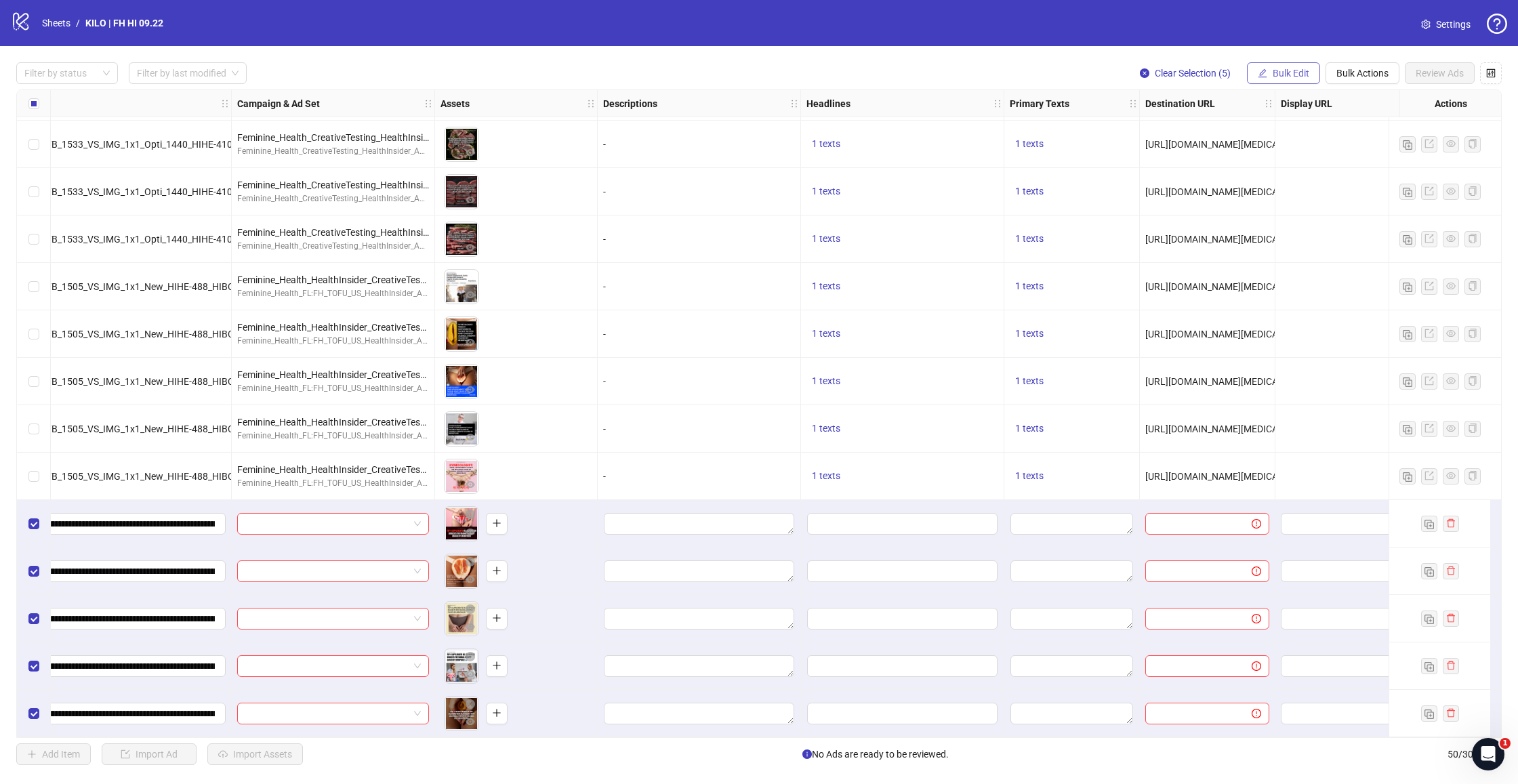
click at [1278, 70] on span "Bulk Edit" at bounding box center [1290, 73] width 37 height 11
click at [1286, 184] on span "Headlines" at bounding box center [1296, 186] width 80 height 15
click at [1120, 156] on input "Multi-input container - paste or copy values" at bounding box center [1245, 156] width 271 height 22
paste input "**********"
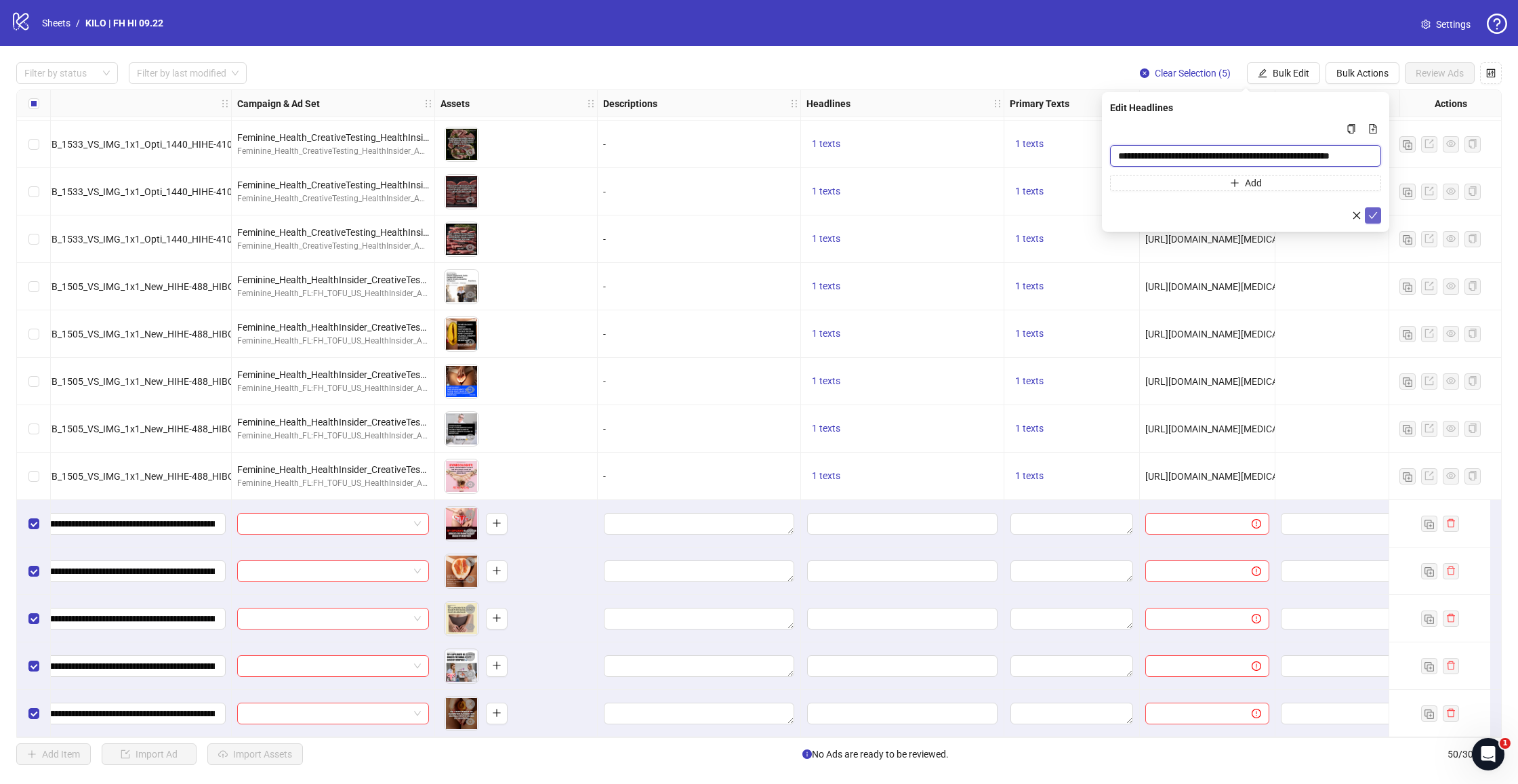
type input "**********"
click at [1372, 216] on icon "check" at bounding box center [1372, 215] width 10 height 10
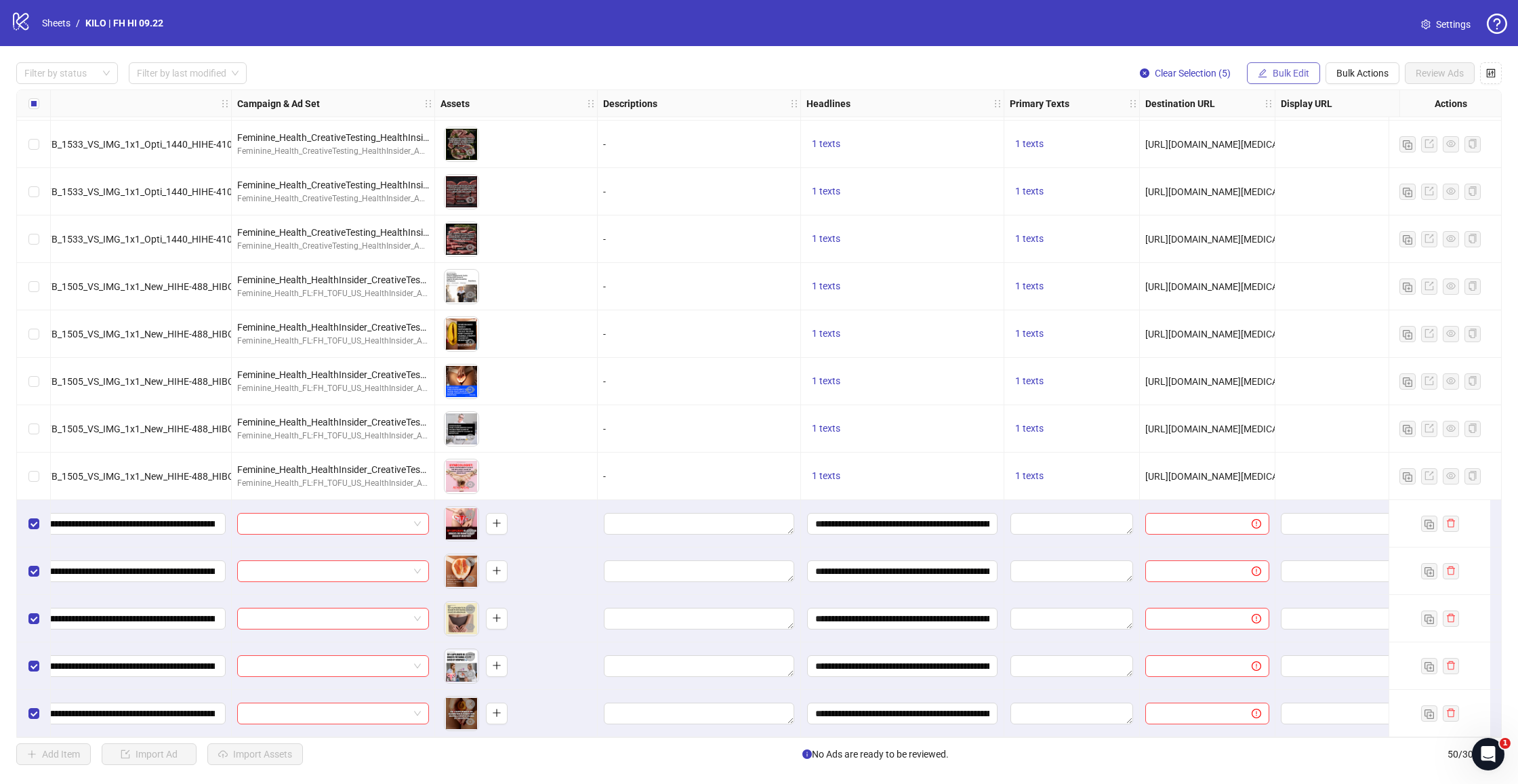
click at [1310, 73] on button "Bulk Edit" at bounding box center [1283, 73] width 73 height 22
click at [1284, 208] on span "Primary Texts" at bounding box center [1296, 208] width 80 height 15
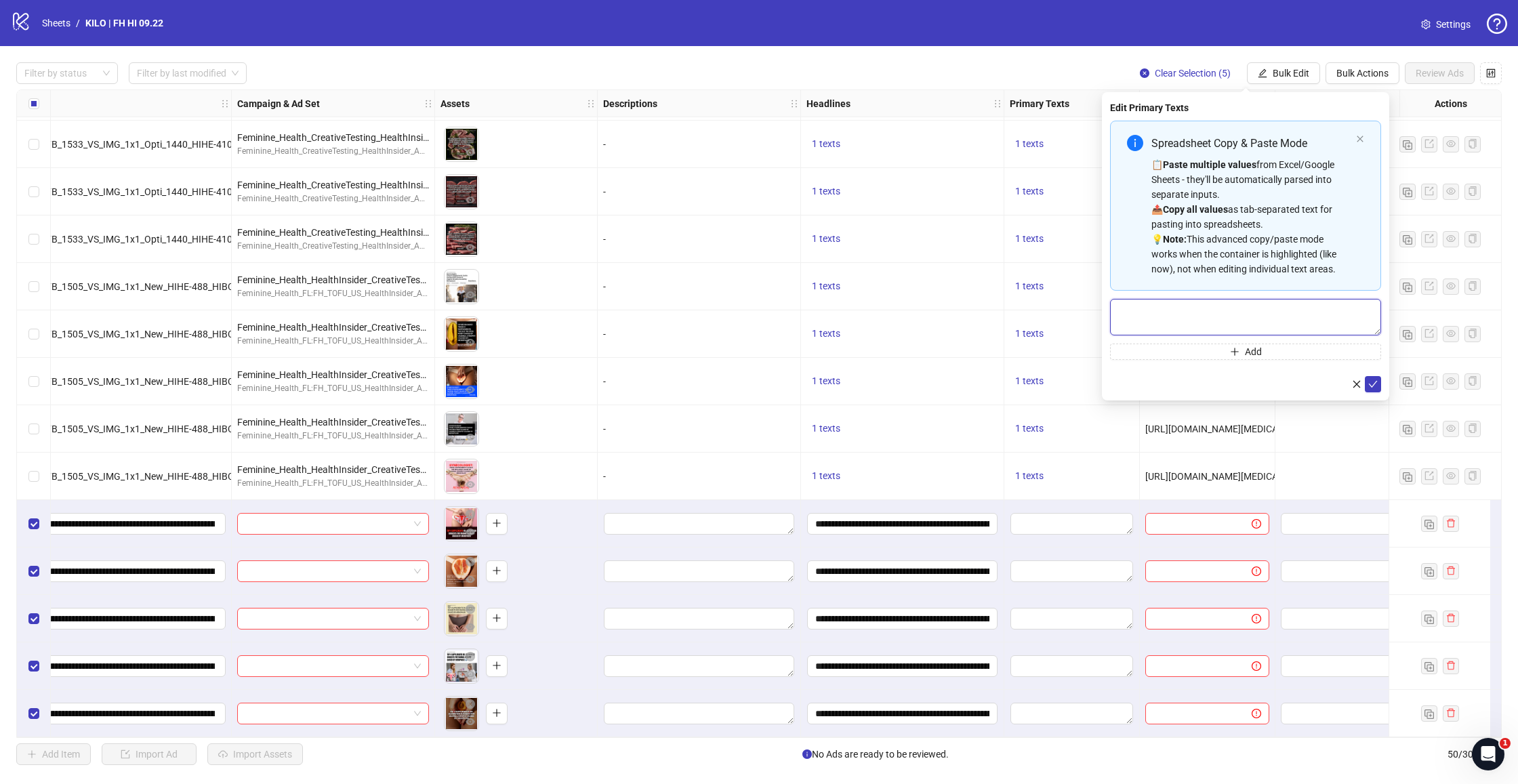
drag, startPoint x: 1162, startPoint y: 322, endPoint x: 1171, endPoint y: 325, distance: 9.5
click at [1162, 322] on textarea "Multi-text input container - paste or copy values" at bounding box center [1245, 317] width 271 height 37
paste textarea "**********"
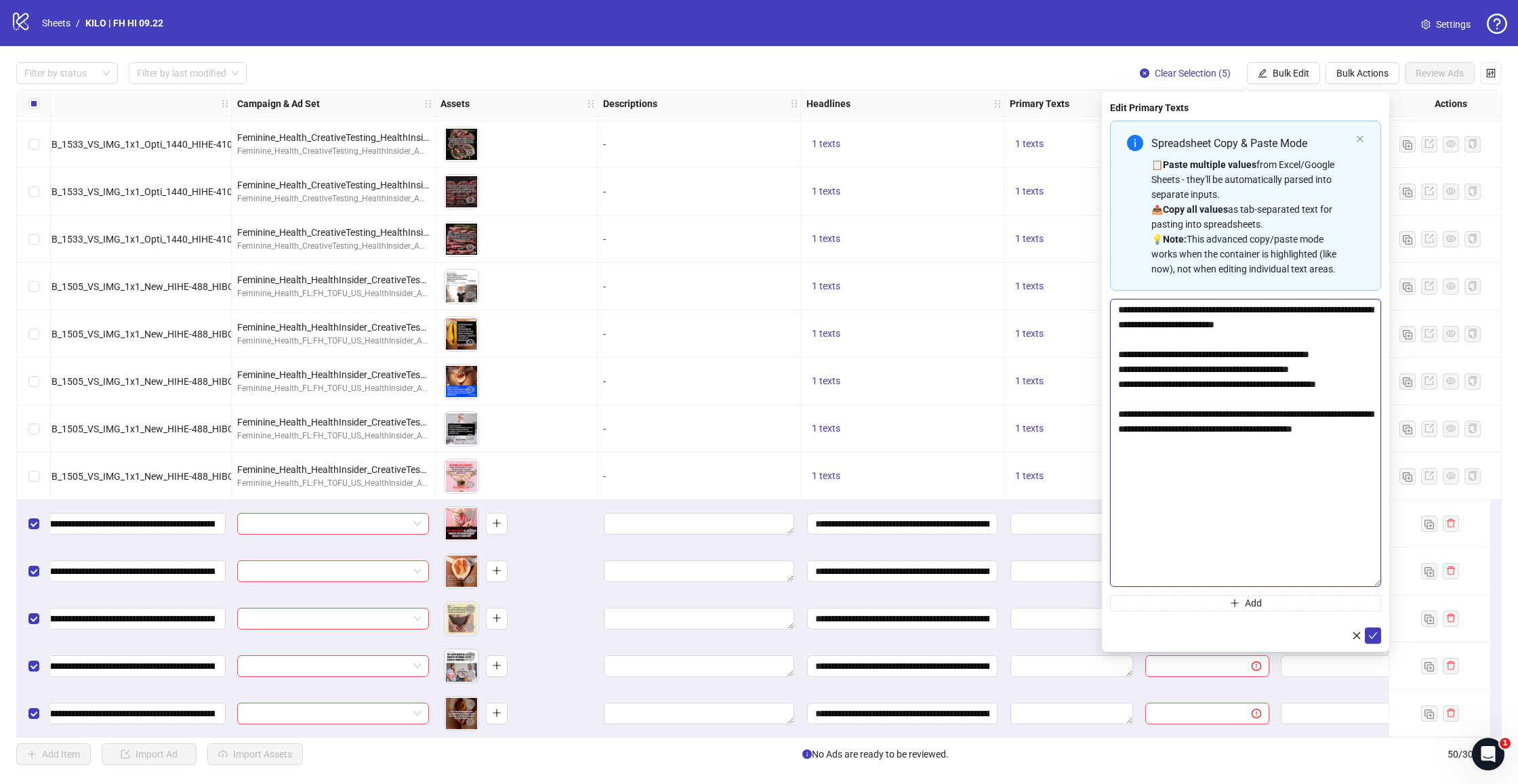
click at [1443, 590] on body "logo/logo-mobile Sheets / KILO | FH HI 09.22 Settings Filter by status Filter b…" at bounding box center [759, 392] width 1518 height 784
click at [1119, 355] on textarea "**********" at bounding box center [1245, 445] width 271 height 293
paste textarea "**********"
paste textarea "*"
click at [1118, 369] on textarea "**********" at bounding box center [1245, 445] width 271 height 293
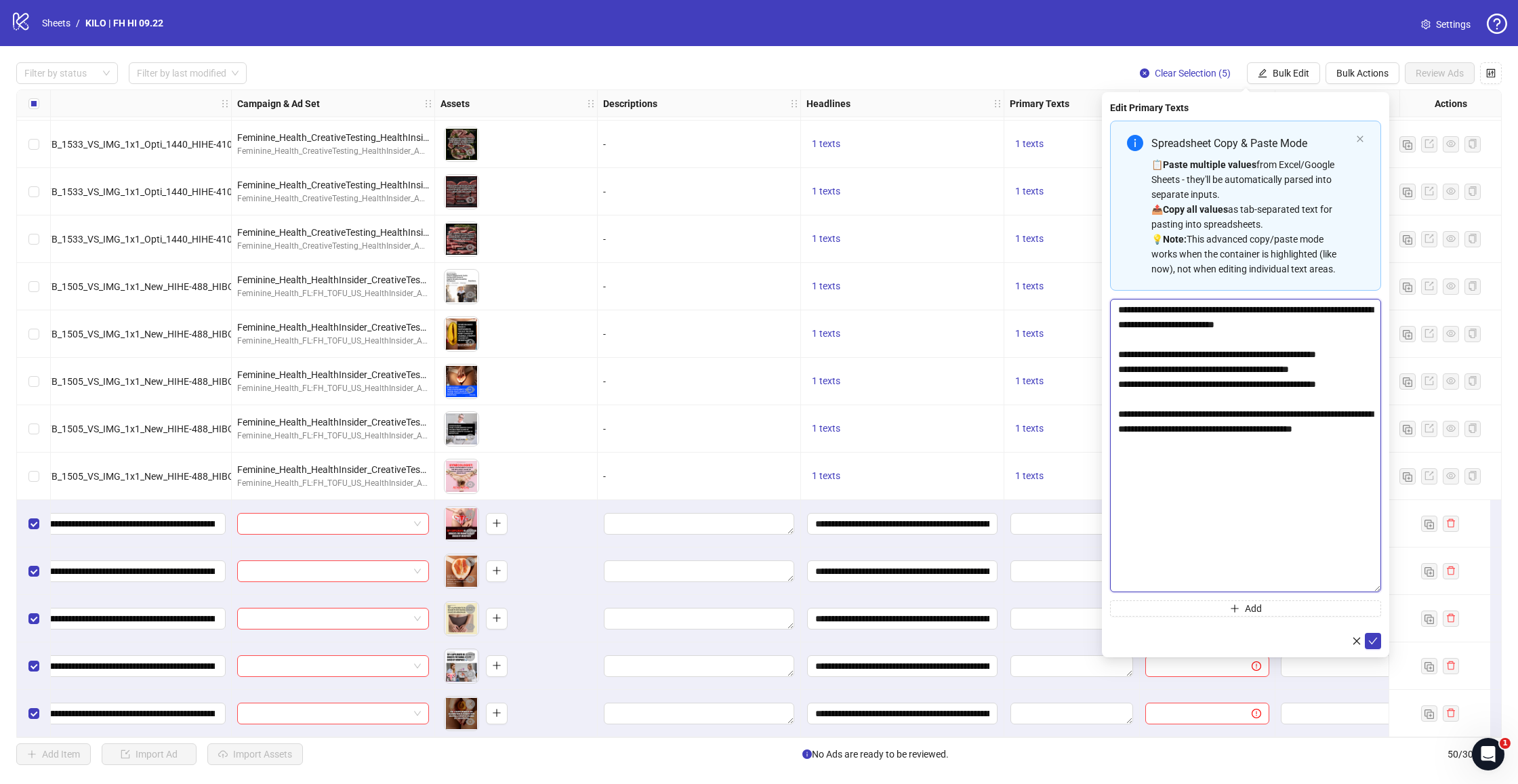
paste textarea "*"
click at [1117, 382] on textarea "**********" at bounding box center [1245, 445] width 271 height 293
paste textarea "*"
type textarea "**********"
click at [1372, 644] on icon "check" at bounding box center [1372, 641] width 10 height 10
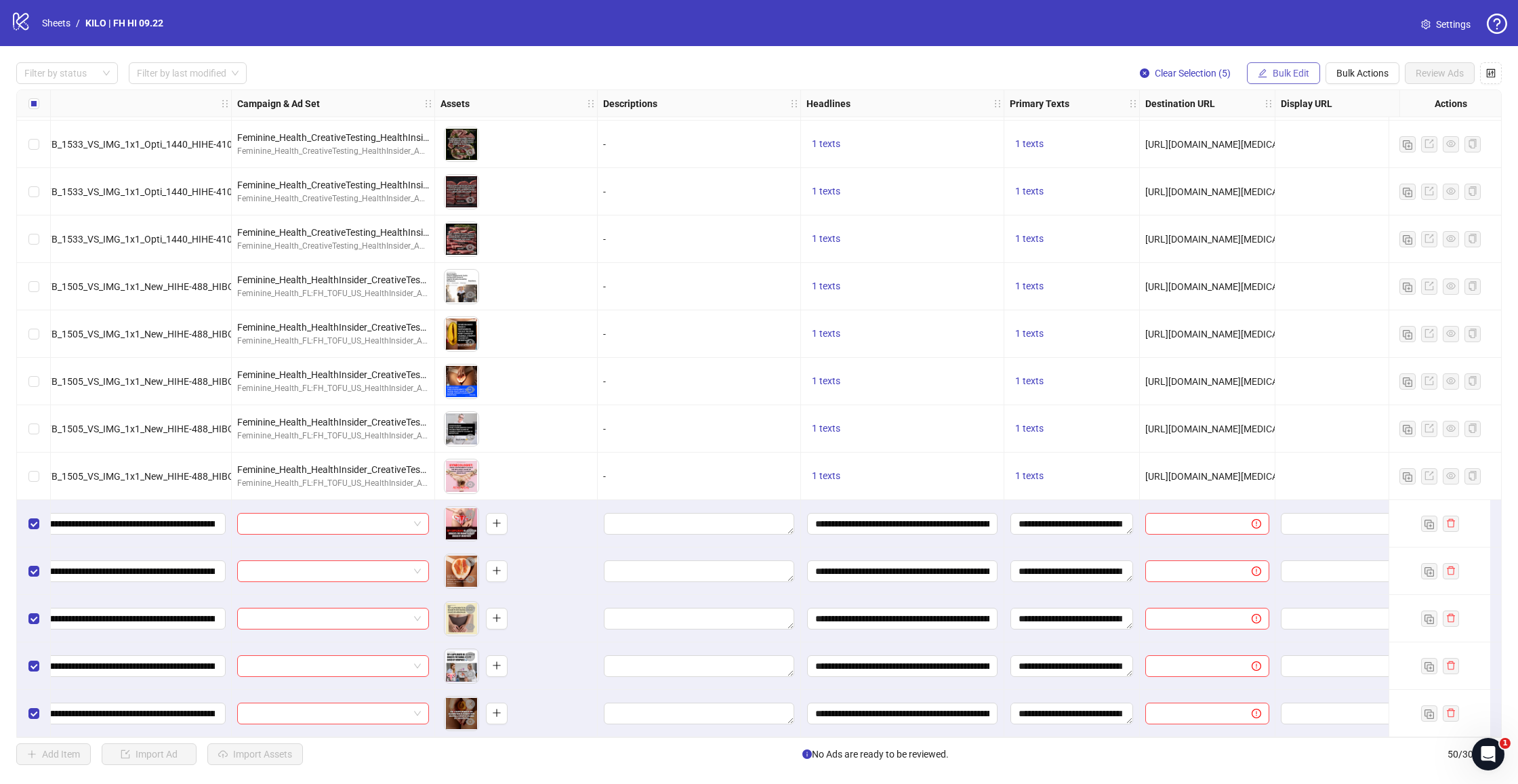
click at [1310, 67] on button "Bulk Edit" at bounding box center [1283, 73] width 73 height 22
drag, startPoint x: 1274, startPoint y: 225, endPoint x: 1269, endPoint y: 208, distance: 17.7
click at [1274, 225] on span "Destination URL" at bounding box center [1296, 230] width 80 height 15
click at [1183, 132] on input "text" at bounding box center [1239, 131] width 244 height 15
paste input "**********"
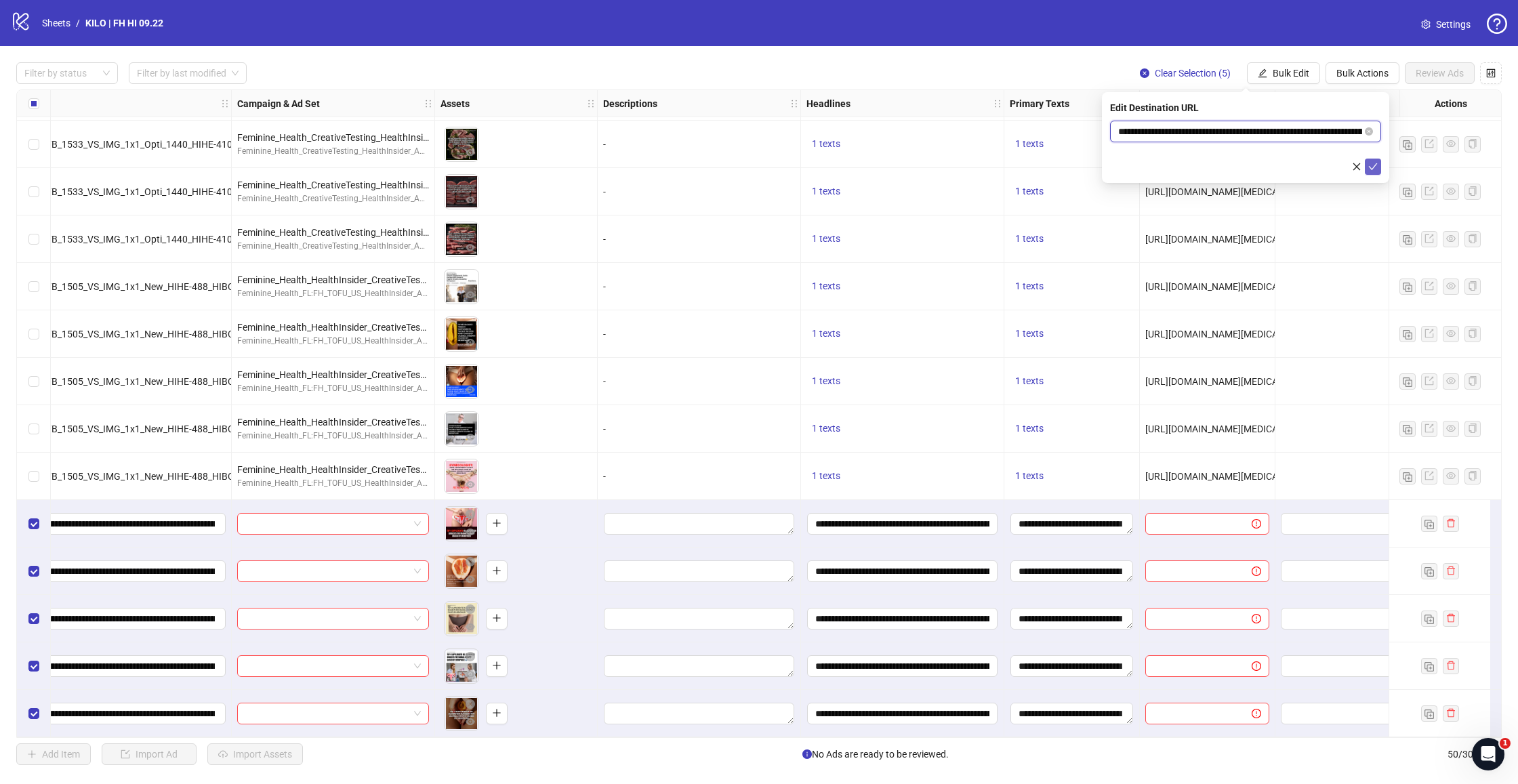
type input "**********"
drag, startPoint x: 1372, startPoint y: 165, endPoint x: 1320, endPoint y: 180, distance: 54.1
click at [1372, 165] on icon "check" at bounding box center [1372, 166] width 10 height 10
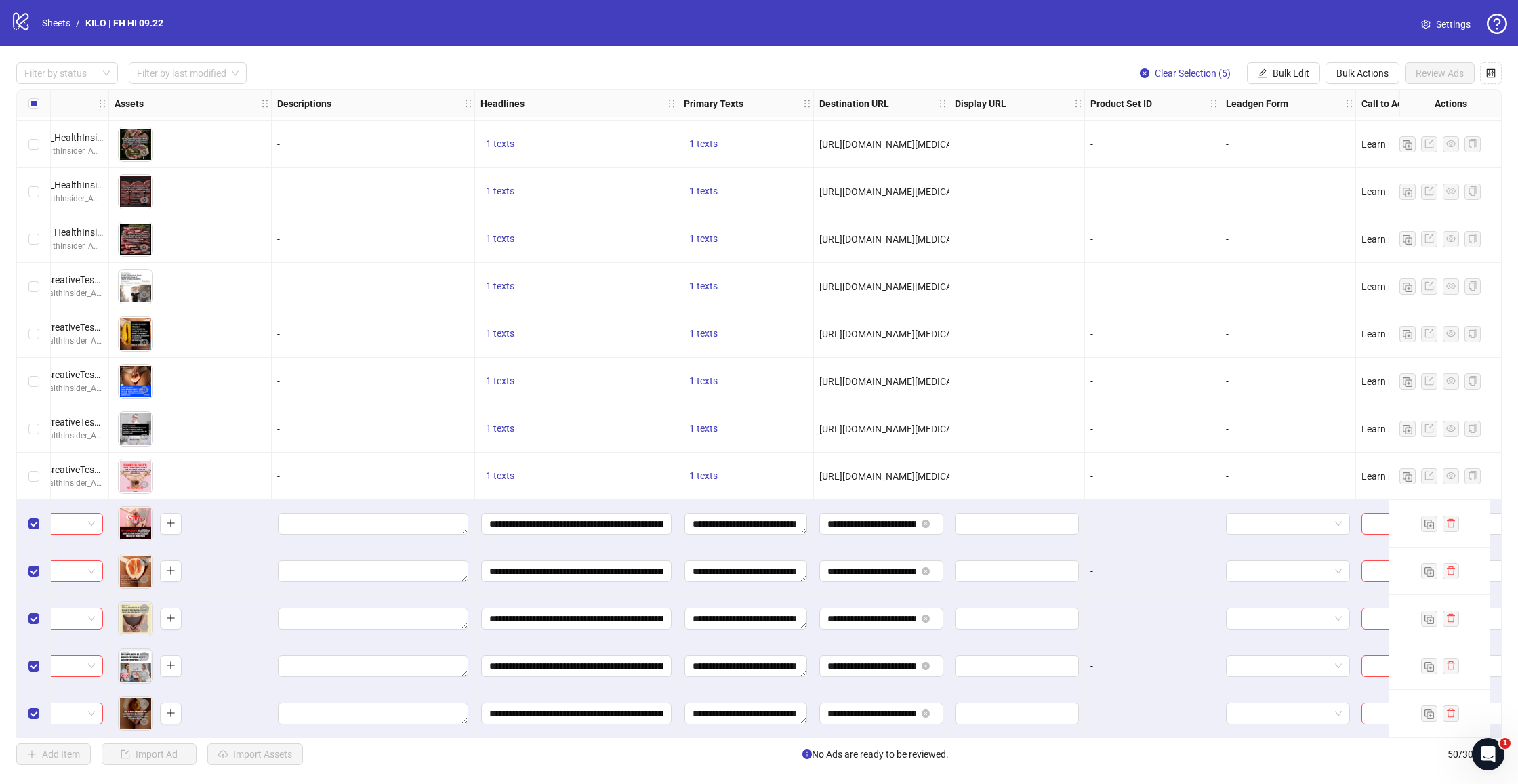
scroll to position [1755, 342]
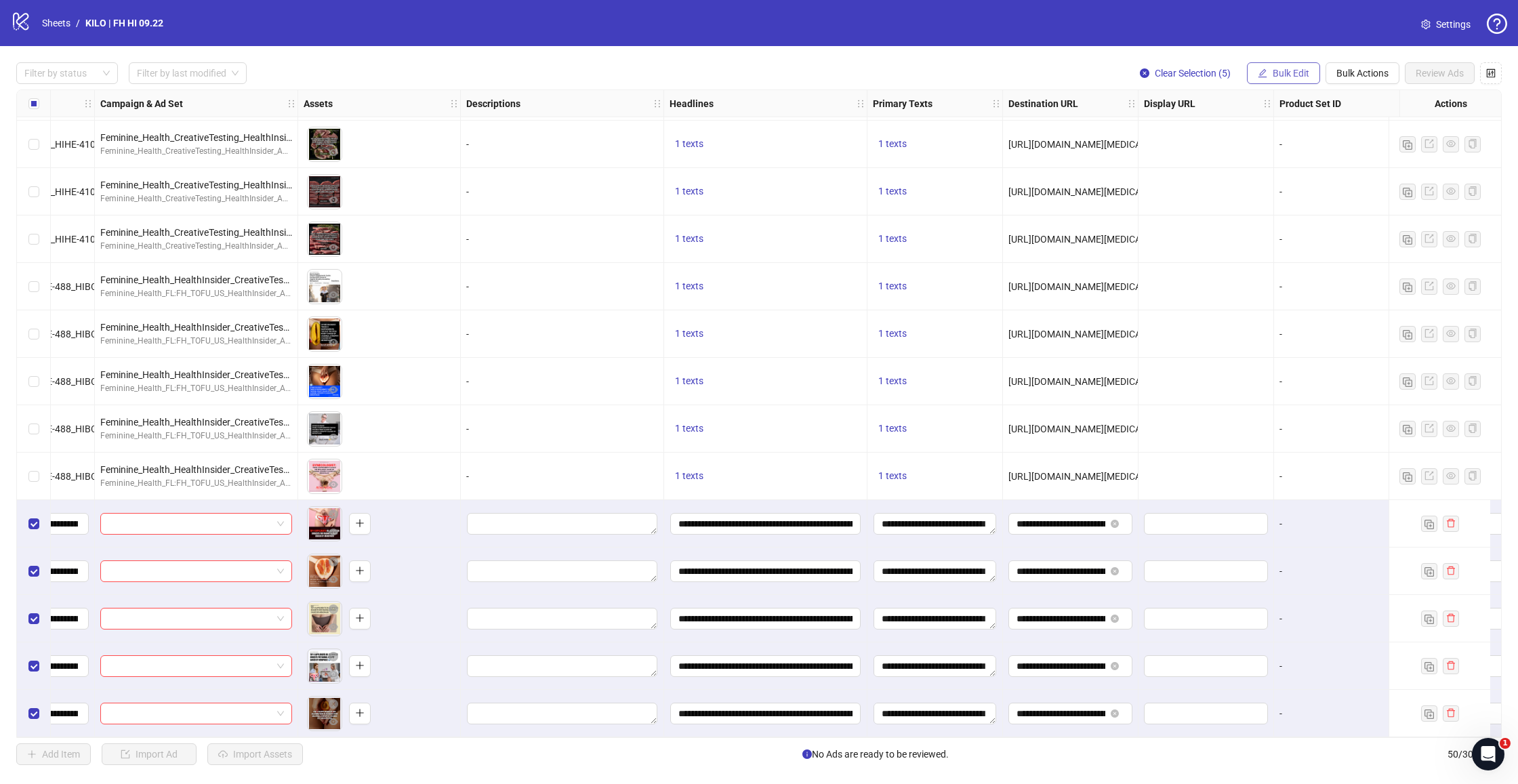
click at [1274, 68] on span "Bulk Edit" at bounding box center [1290, 73] width 37 height 11
click at [1276, 143] on span "Campaign & Ad Set" at bounding box center [1296, 143] width 80 height 15
click at [1211, 135] on input "search" at bounding box center [1239, 132] width 243 height 20
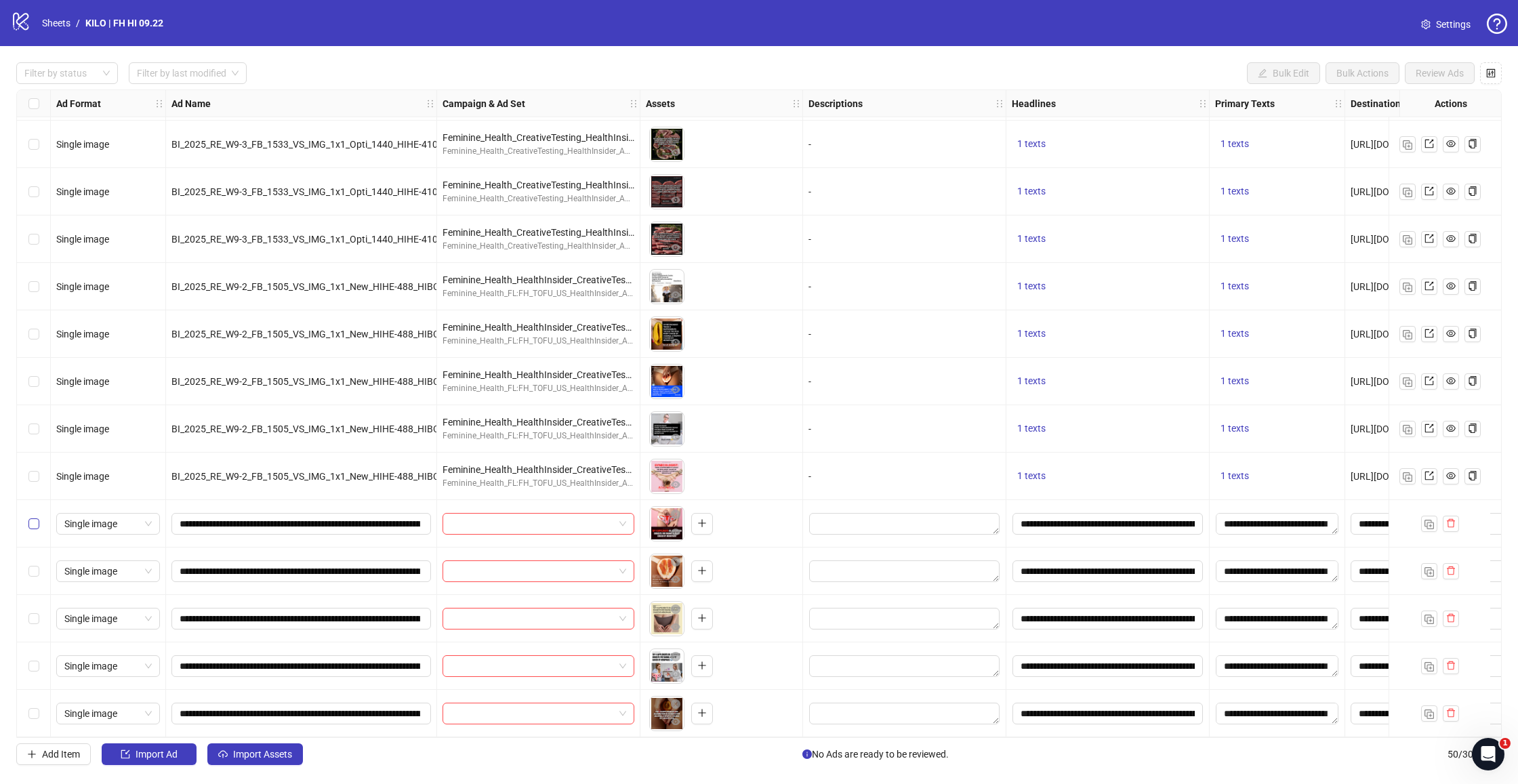
click at [34, 521] on span "Select row 46" at bounding box center [34, 524] width 11 height 11
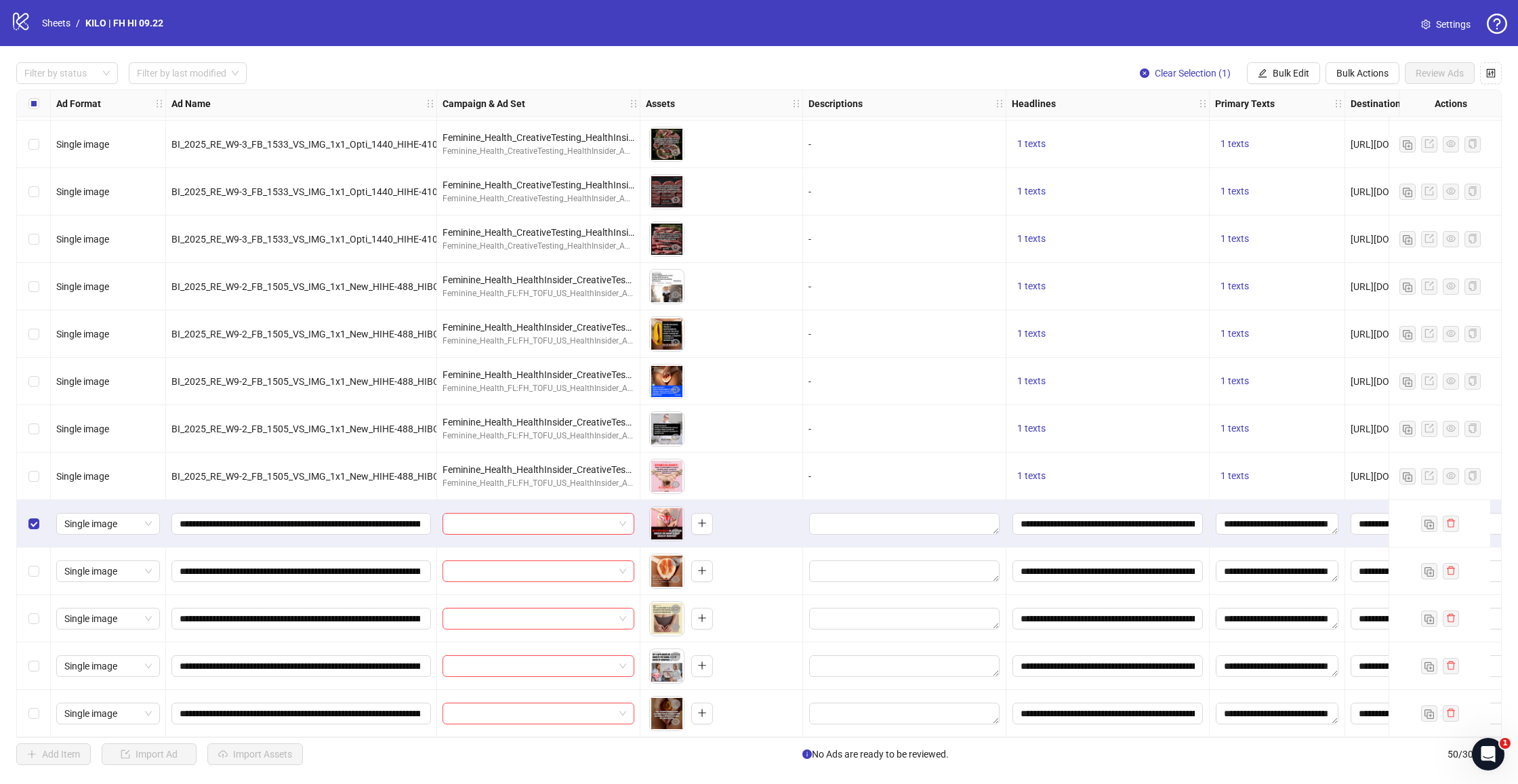
drag, startPoint x: 34, startPoint y: 557, endPoint x: 40, endPoint y: 597, distance: 40.4
click at [34, 564] on label "Select row 47" at bounding box center [34, 571] width 11 height 15
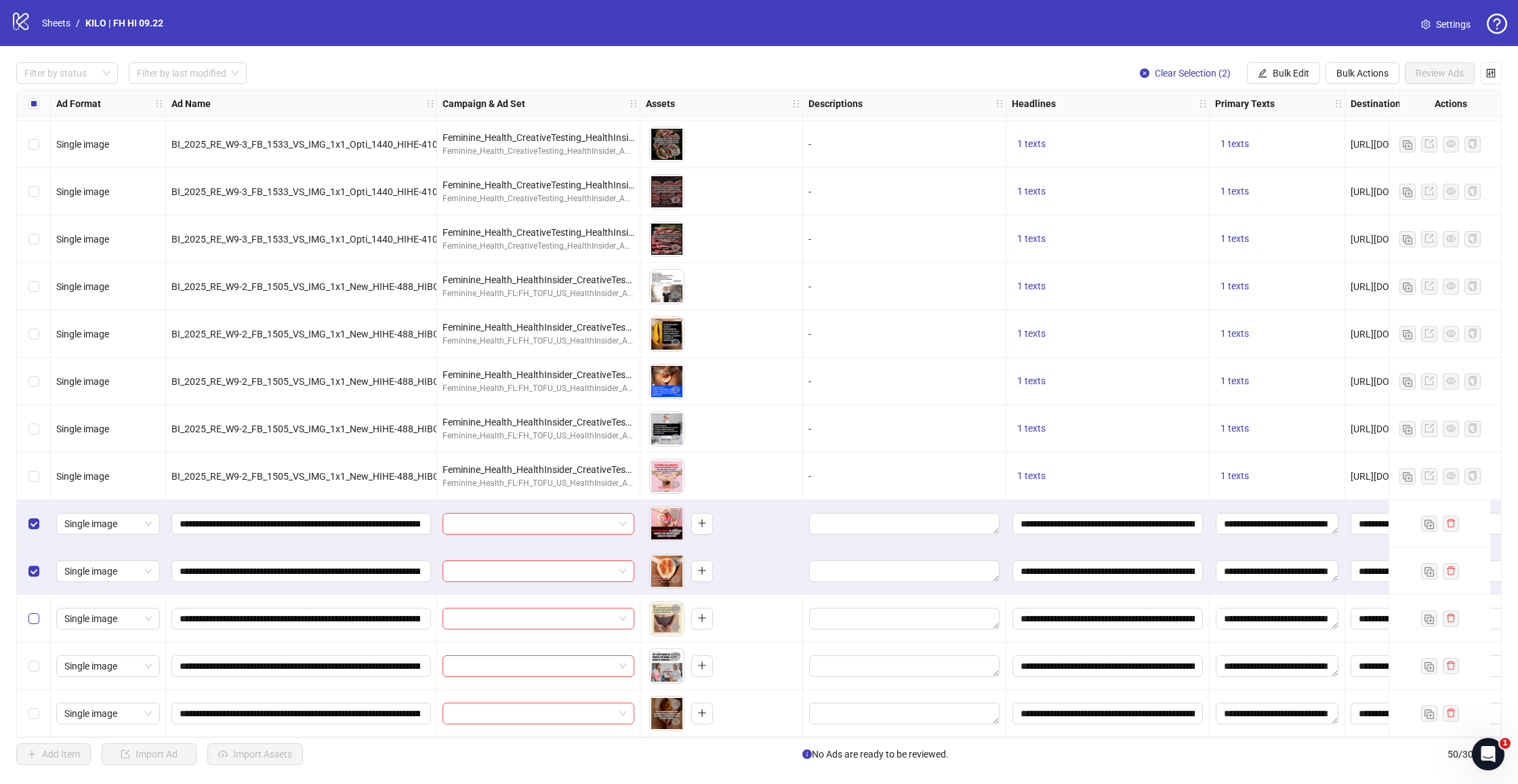
drag, startPoint x: 39, startPoint y: 610, endPoint x: 38, endPoint y: 619, distance: 9.1
click at [38, 613] on span "Select row 48" at bounding box center [34, 618] width 11 height 11
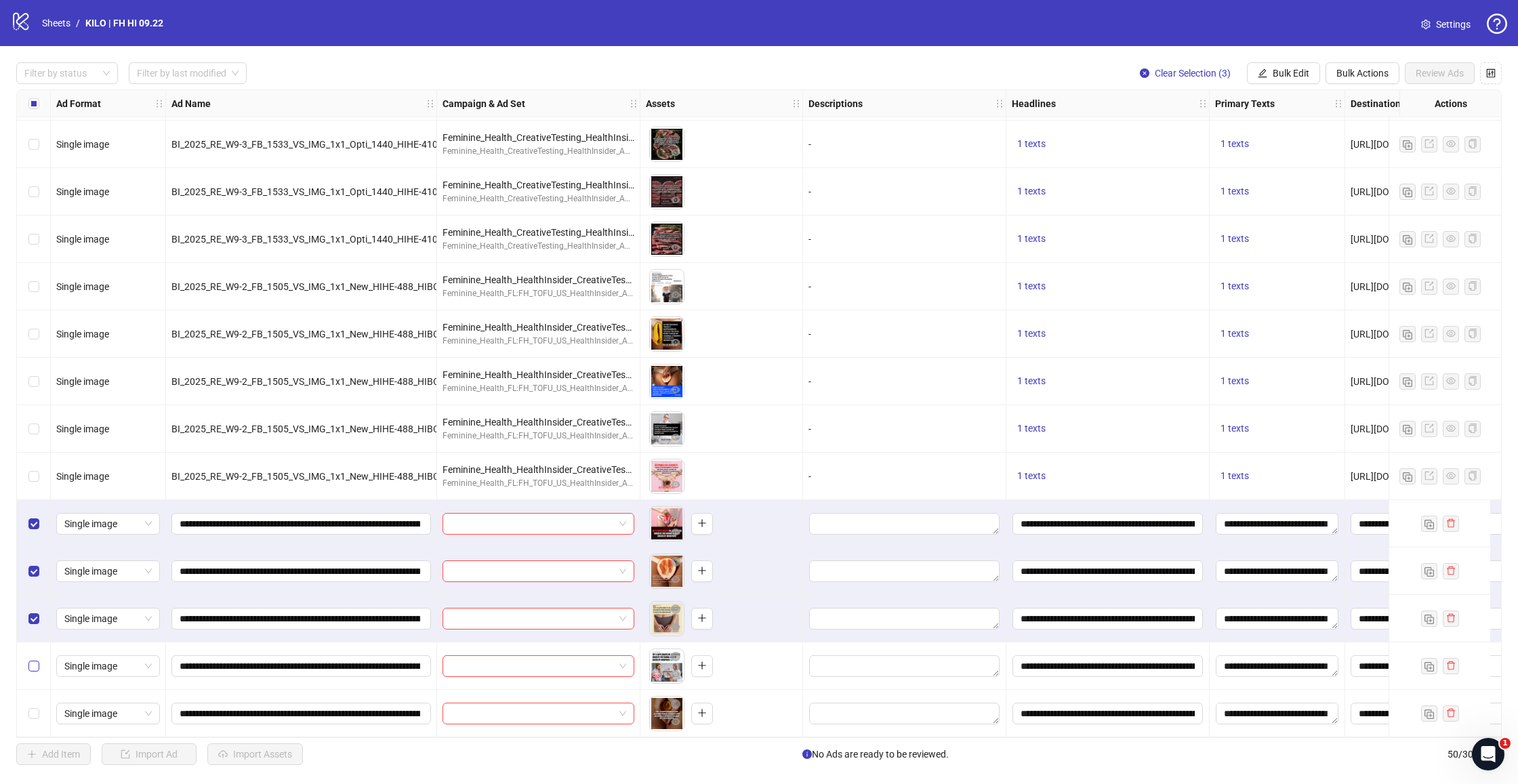
drag, startPoint x: 34, startPoint y: 646, endPoint x: 38, endPoint y: 661, distance: 15.5
click at [34, 646] on div "Select row 49" at bounding box center [34, 666] width 34 height 48
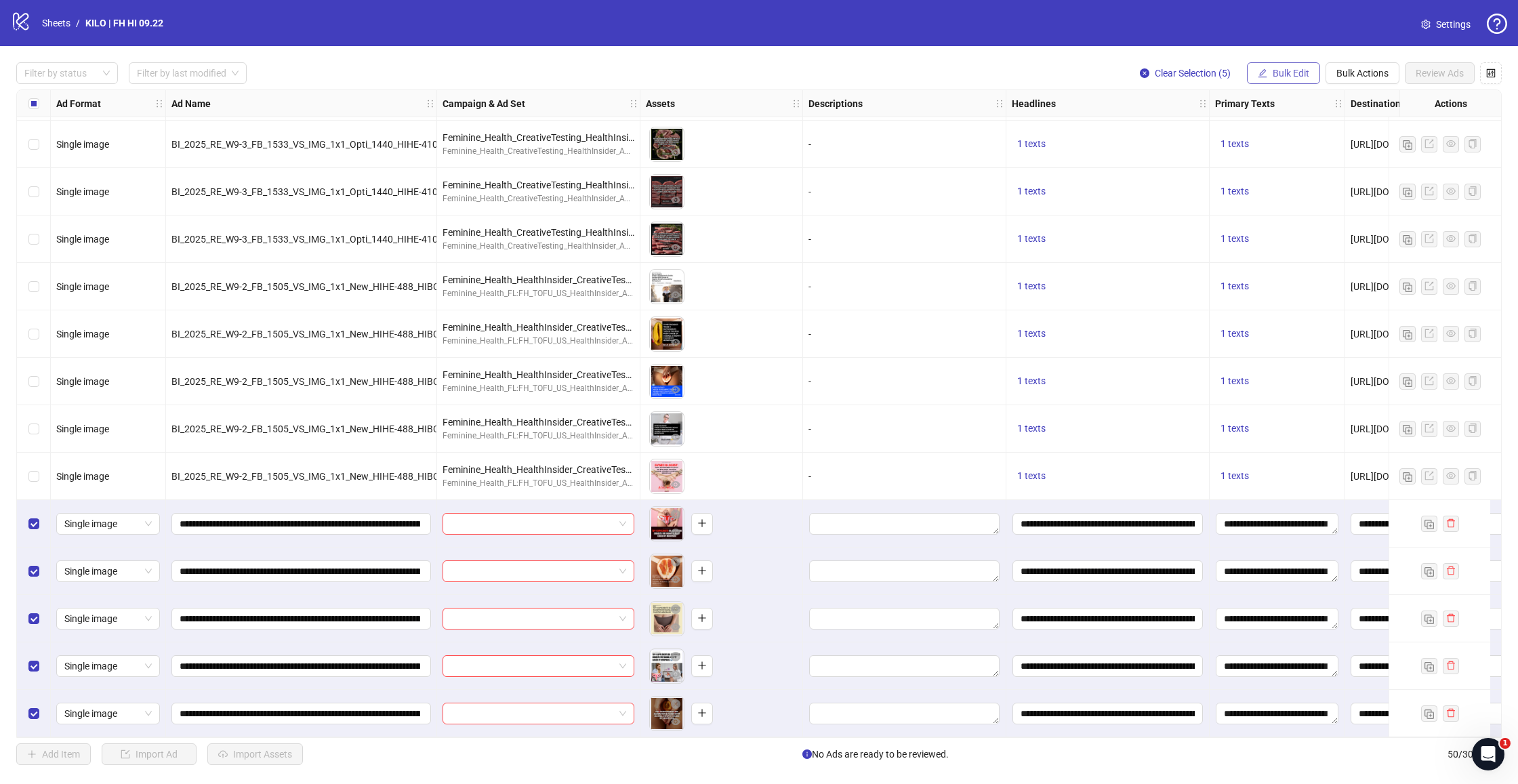
click at [1289, 78] on span "Bulk Edit" at bounding box center [1290, 73] width 37 height 11
click at [1285, 144] on span "Campaign & Ad Set" at bounding box center [1296, 143] width 80 height 15
click at [1180, 138] on input "search" at bounding box center [1239, 132] width 243 height 20
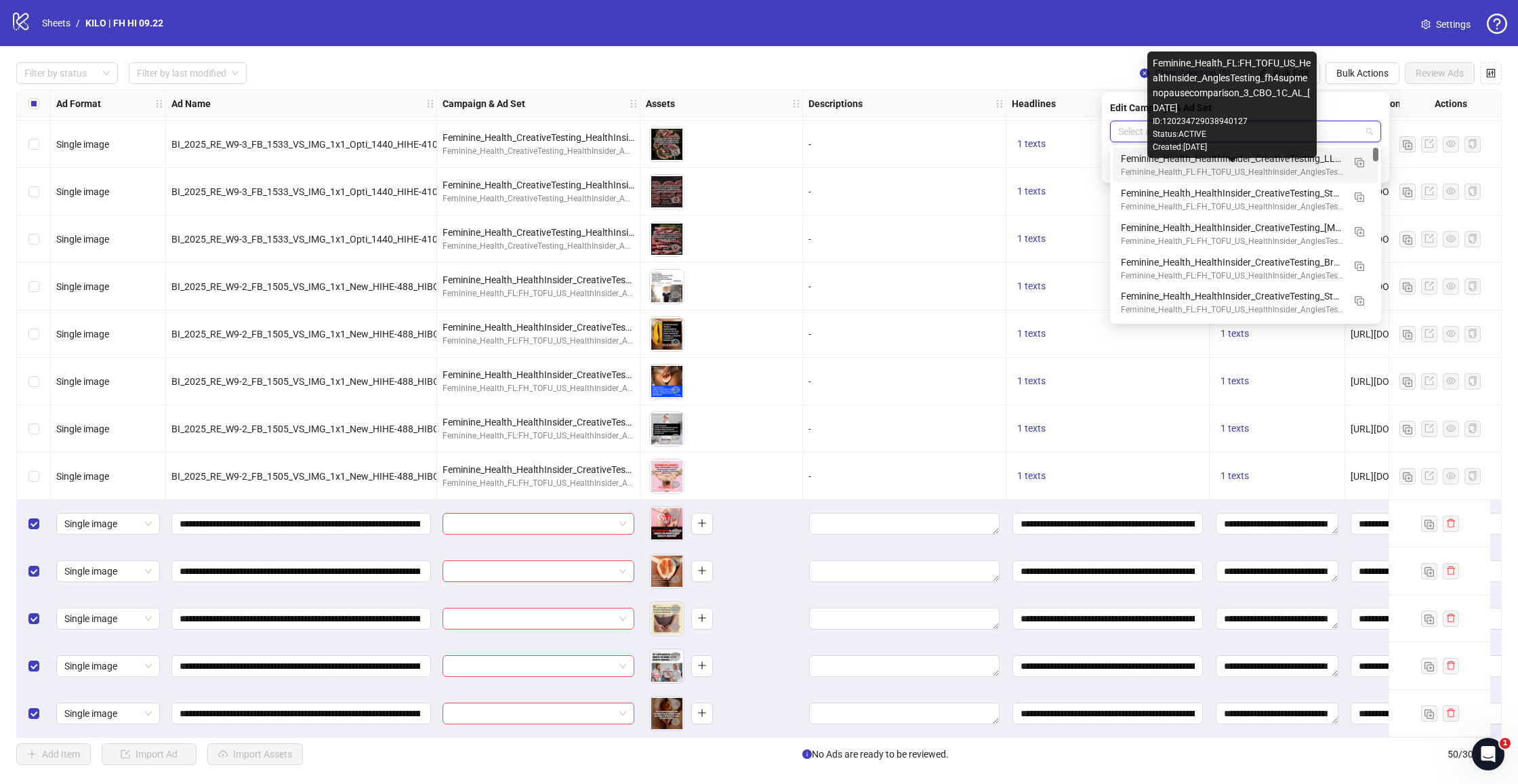
click at [1189, 170] on div "Feminine_Health_FL:FH_TOFU_US_HealthInsider_AnglesTesting_fh4supmenopausecompar…" at bounding box center [1232, 173] width 222 height 13
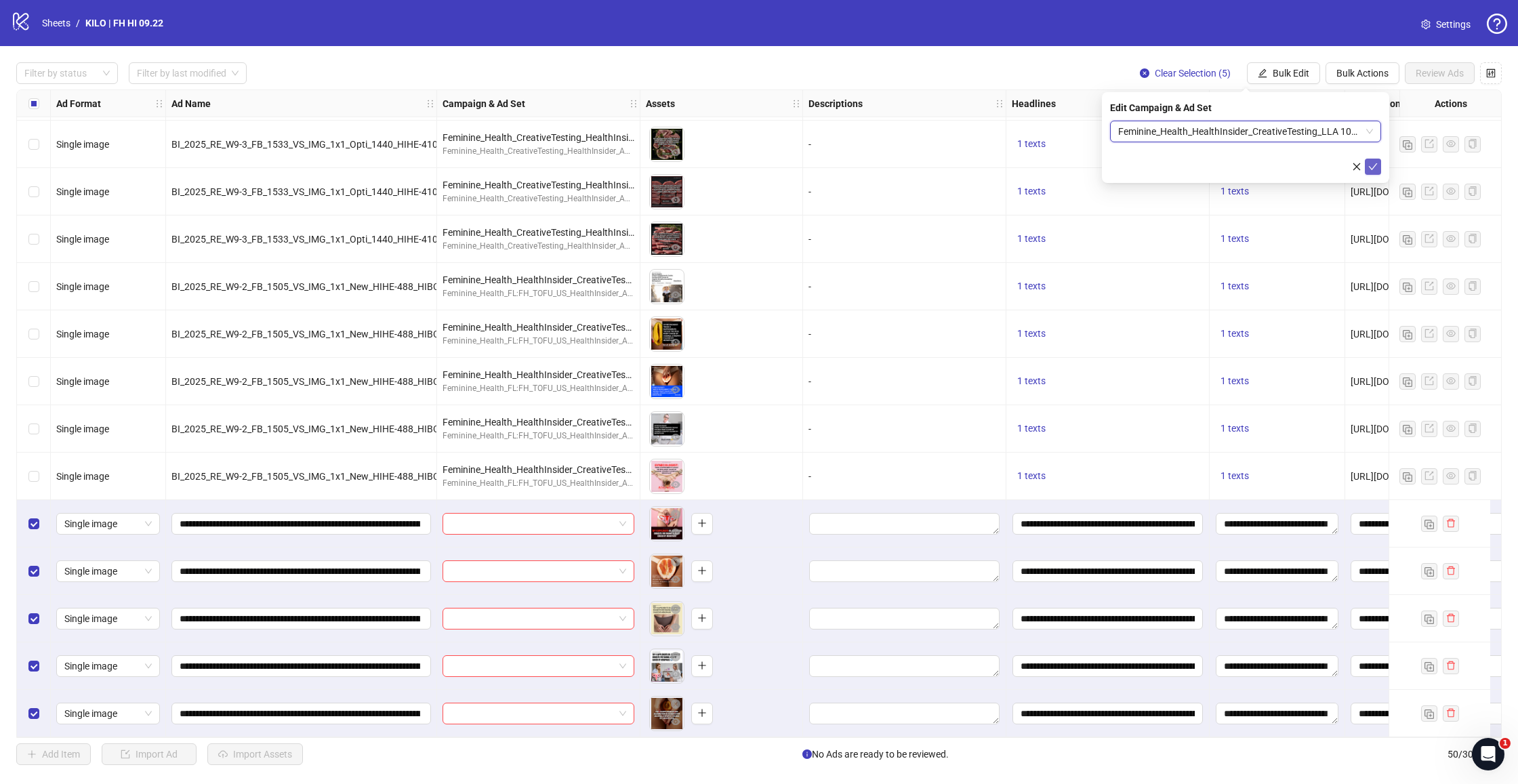
click at [1373, 167] on icon "check" at bounding box center [1372, 166] width 10 height 10
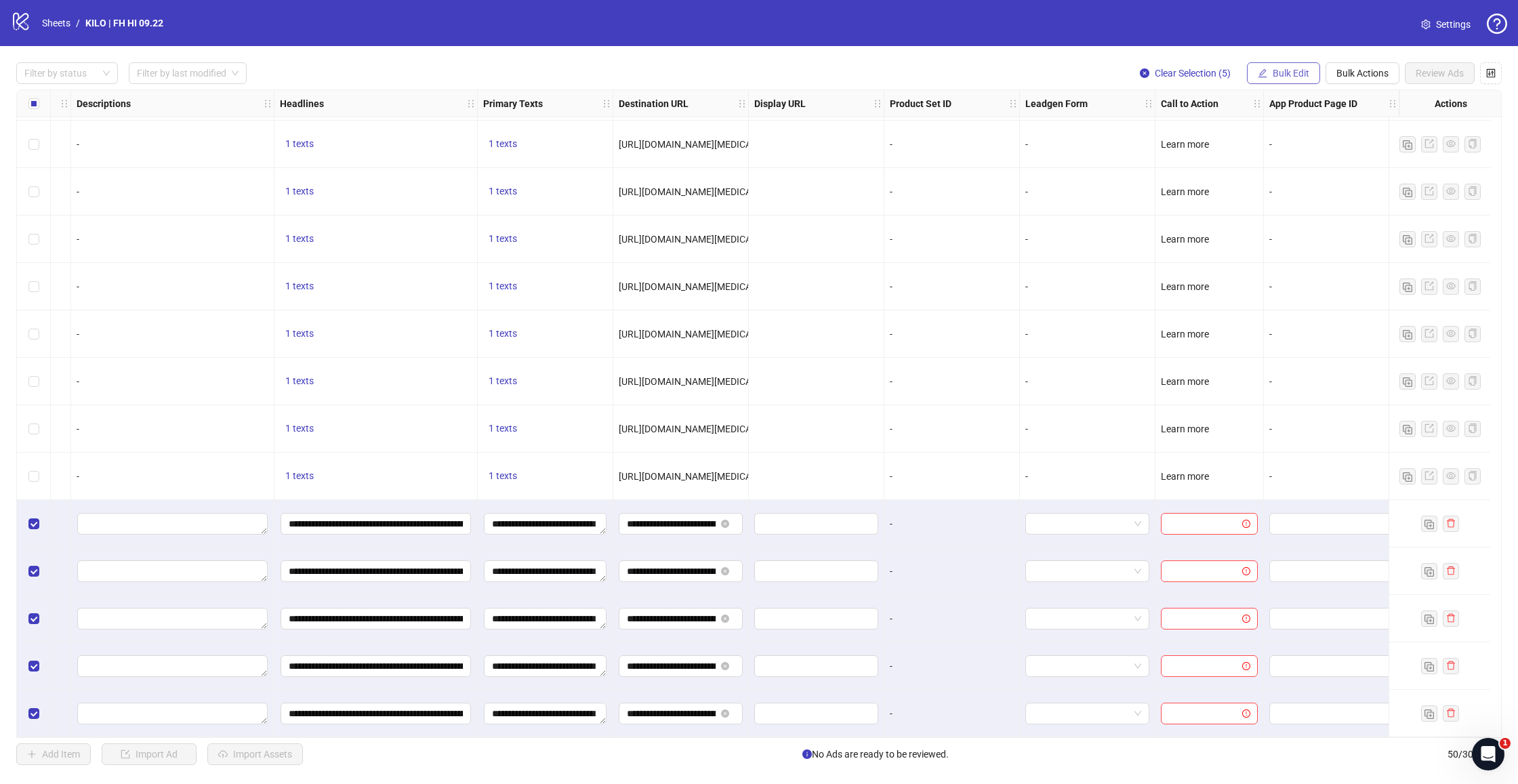
scroll to position [1757, 743]
click at [1280, 71] on span "Bulk Edit" at bounding box center [1290, 73] width 37 height 11
click at [1282, 284] on li "Product Set ID" at bounding box center [1296, 274] width 97 height 22
click at [1277, 290] on span "Call to Action" at bounding box center [1296, 295] width 80 height 15
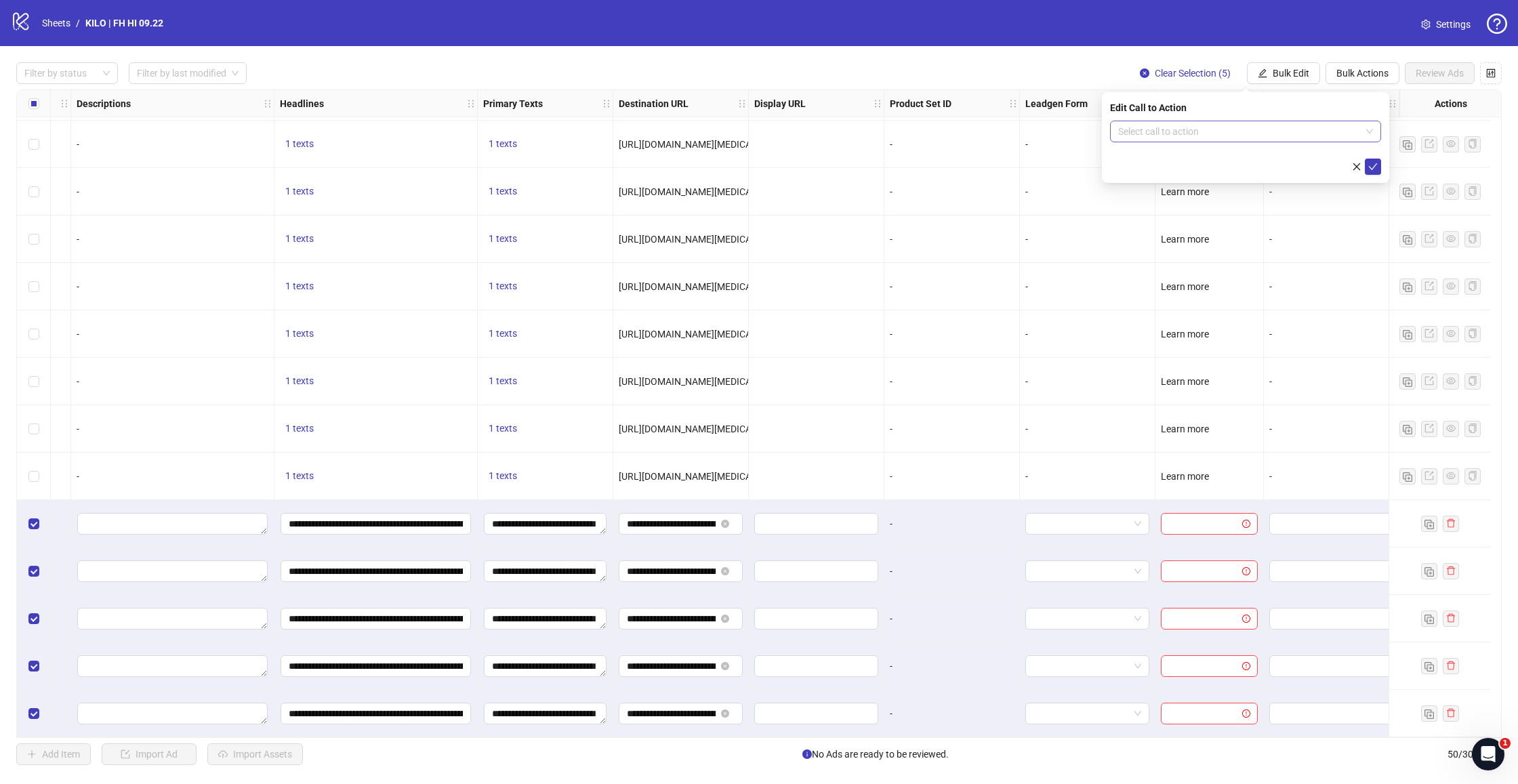
click at [1181, 126] on input "search" at bounding box center [1239, 132] width 243 height 20
click at [1164, 214] on div "Learn more" at bounding box center [1245, 213] width 249 height 15
click at [1379, 170] on button "submit" at bounding box center [1372, 167] width 16 height 16
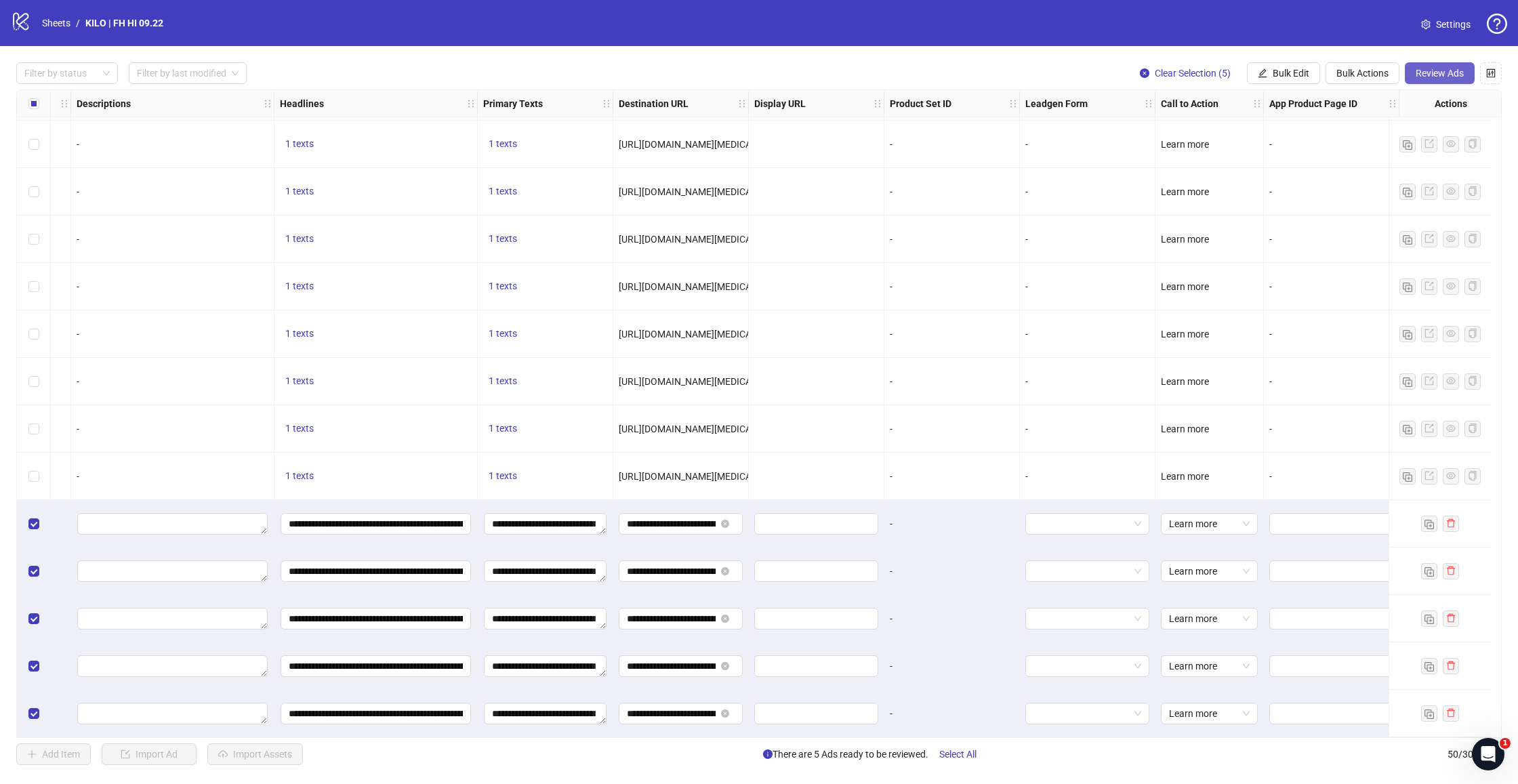
click at [1449, 72] on span "Review Ads" at bounding box center [1440, 73] width 48 height 11
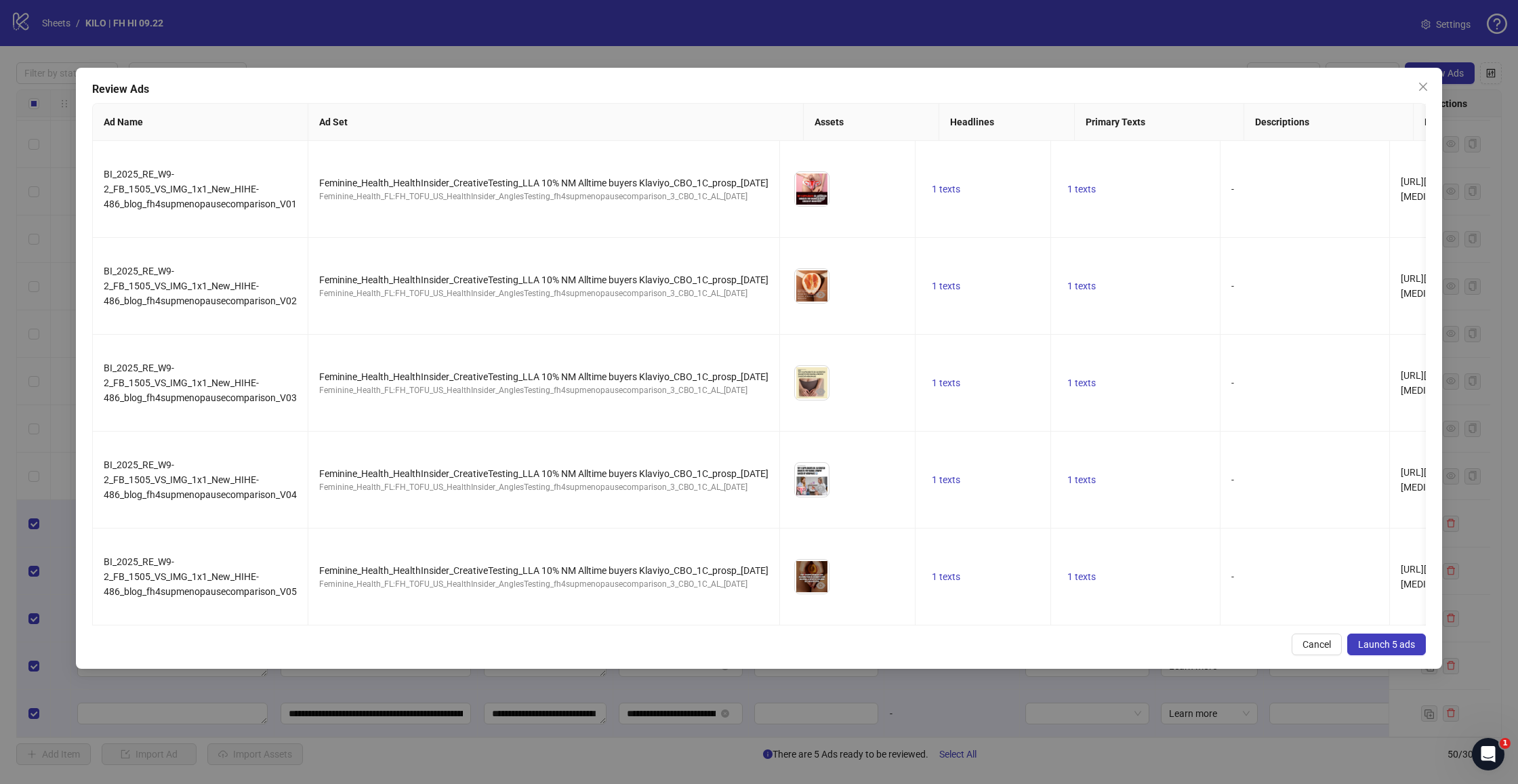
click at [1410, 652] on button "Launch 5 ads" at bounding box center [1386, 644] width 78 height 22
